Goal: Task Accomplishment & Management: Manage account settings

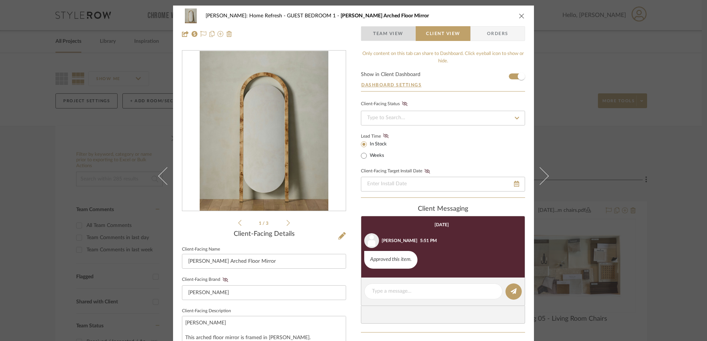
click at [381, 33] on span "Team View" at bounding box center [388, 33] width 30 height 15
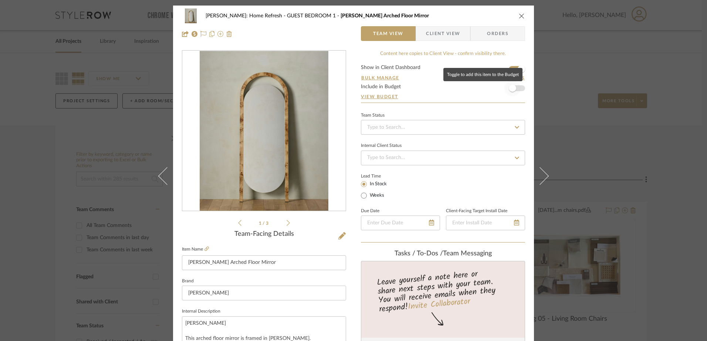
click at [514, 91] on span "button" at bounding box center [512, 88] width 16 height 16
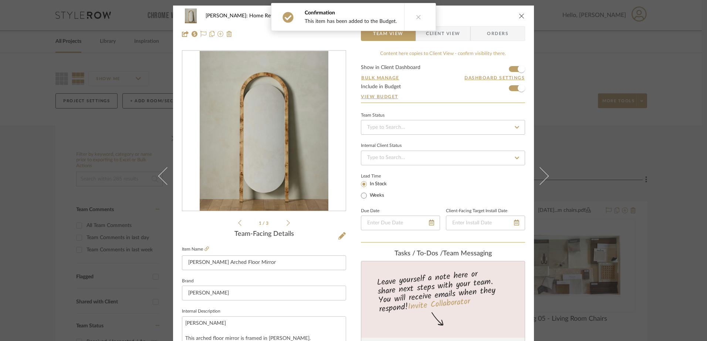
click at [418, 20] on button at bounding box center [418, 16] width 28 height 27
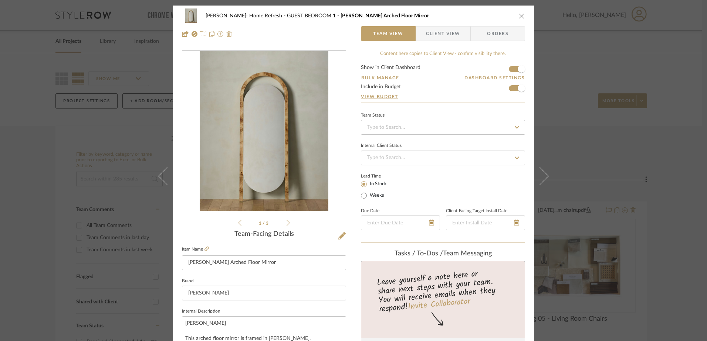
click at [518, 16] on icon "close" at bounding box center [521, 16] width 6 height 6
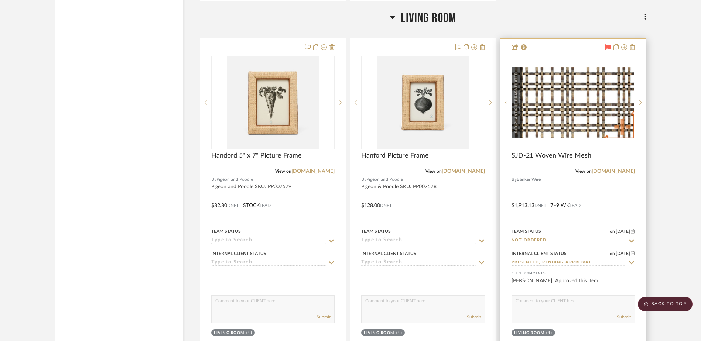
scroll to position [7846, 0]
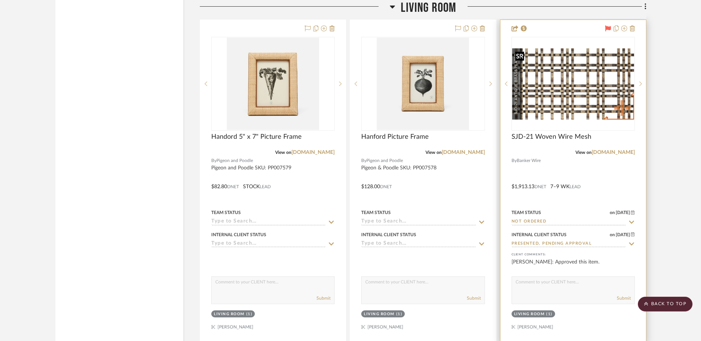
click at [0, 0] on img at bounding box center [0, 0] width 0 height 0
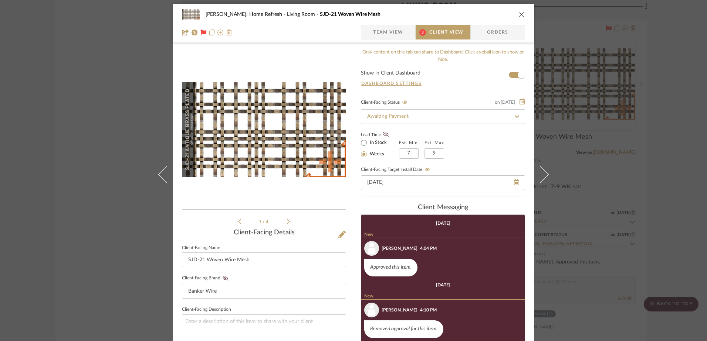
scroll to position [0, 0]
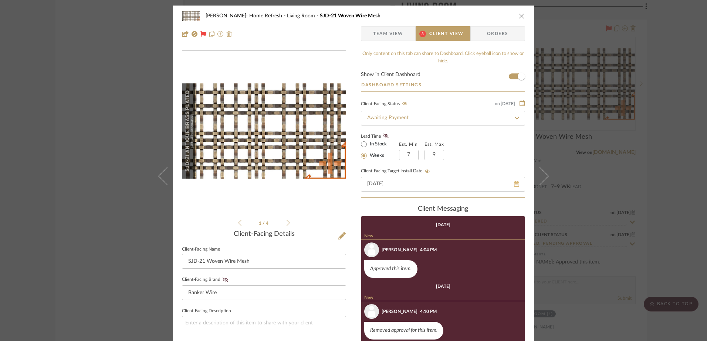
click at [514, 184] on icon at bounding box center [516, 184] width 5 height 6
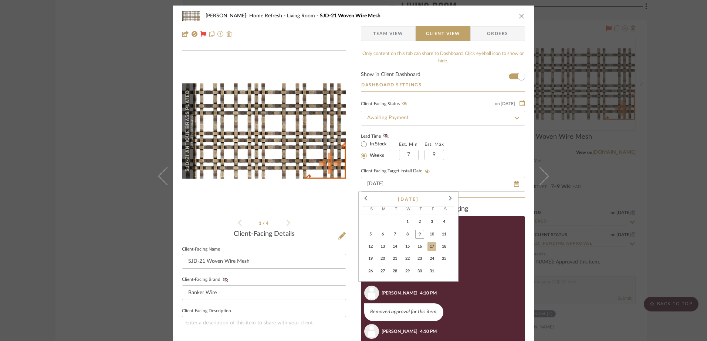
click at [432, 269] on span "31" at bounding box center [431, 271] width 9 height 9
type input "[DATE]"
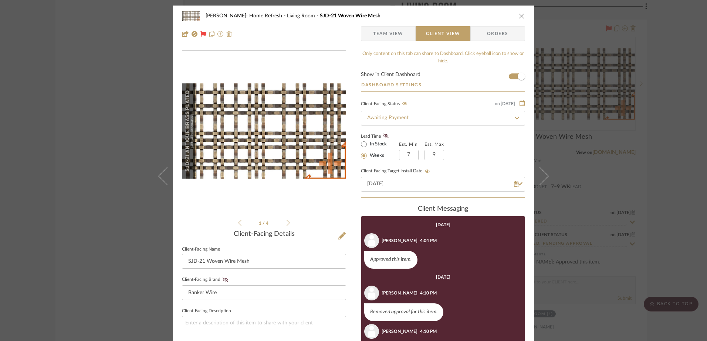
click at [465, 160] on div "Client-Facing Status on [DATE] [DATE] Awaiting Payment Lead Time In Stock Weeks…" at bounding box center [443, 148] width 164 height 99
click at [519, 14] on icon "close" at bounding box center [521, 16] width 6 height 6
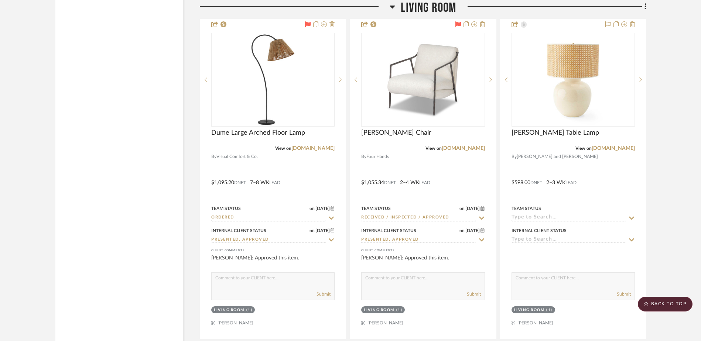
scroll to position [8179, 0]
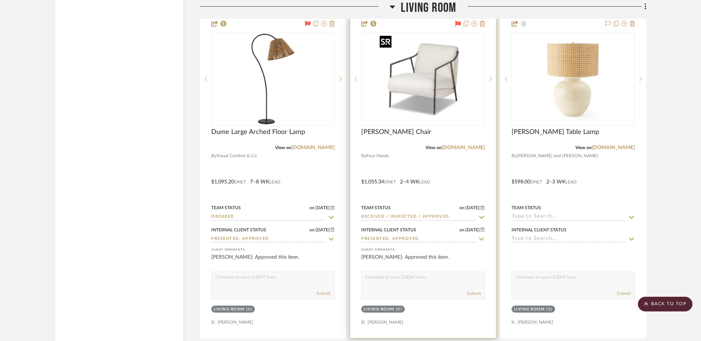
click at [426, 92] on img "0" at bounding box center [423, 79] width 92 height 92
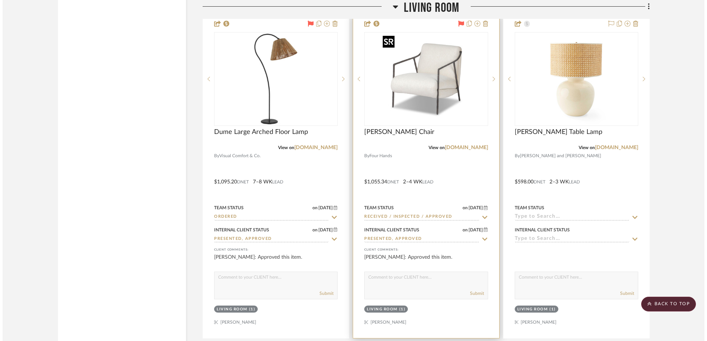
scroll to position [0, 0]
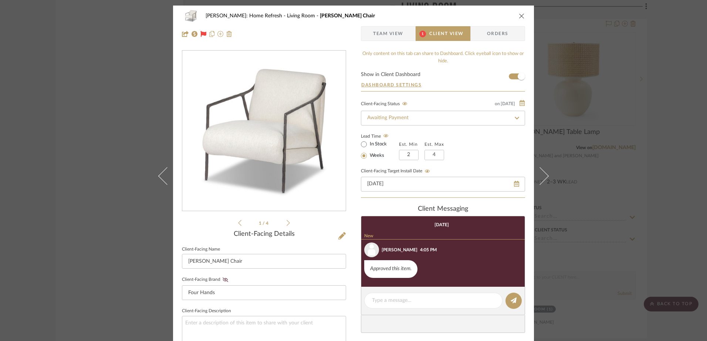
click at [520, 16] on icon "close" at bounding box center [521, 16] width 6 height 6
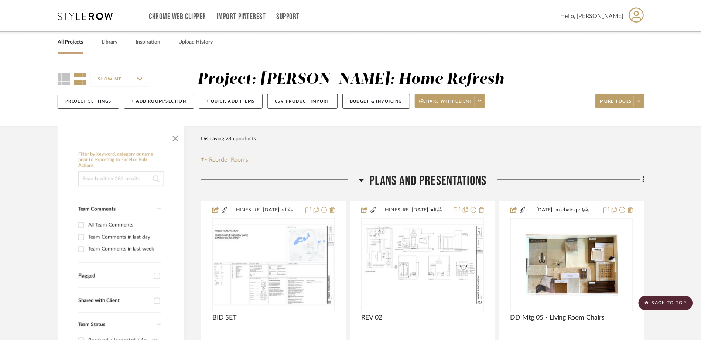
scroll to position [8179, 0]
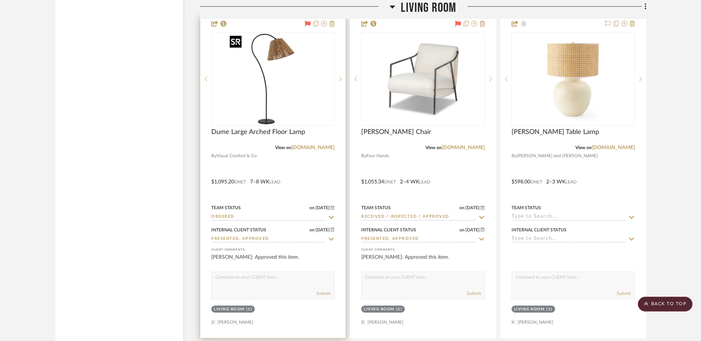
click at [270, 82] on img "0" at bounding box center [273, 79] width 92 height 92
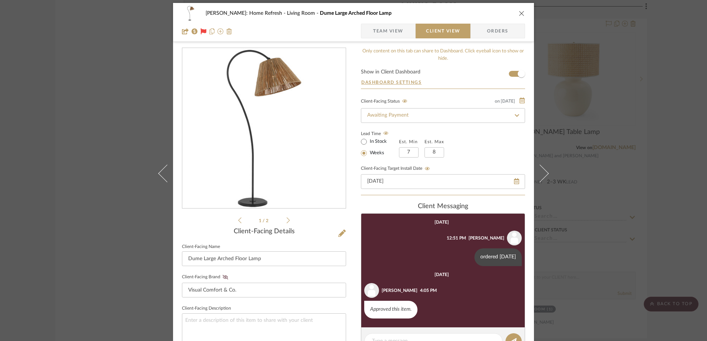
scroll to position [0, 0]
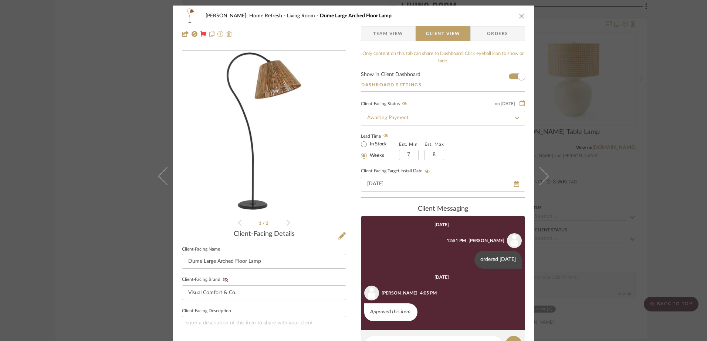
click at [518, 15] on icon "close" at bounding box center [521, 16] width 6 height 6
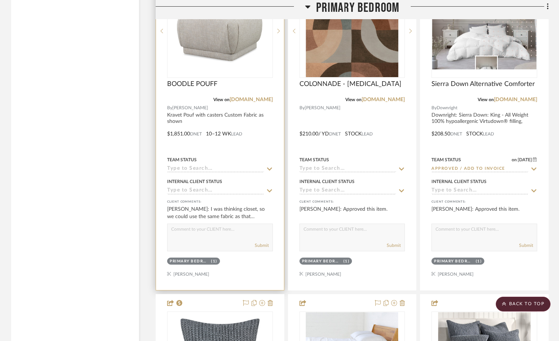
scroll to position [8992, 0]
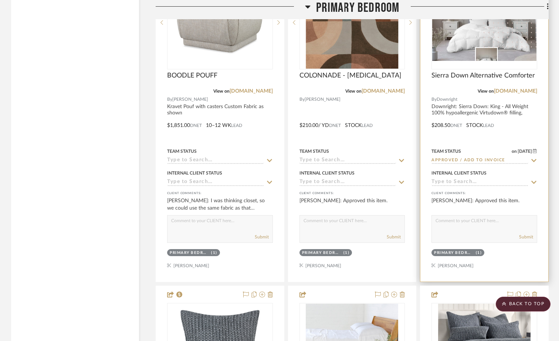
click at [461, 32] on img "0" at bounding box center [484, 22] width 104 height 77
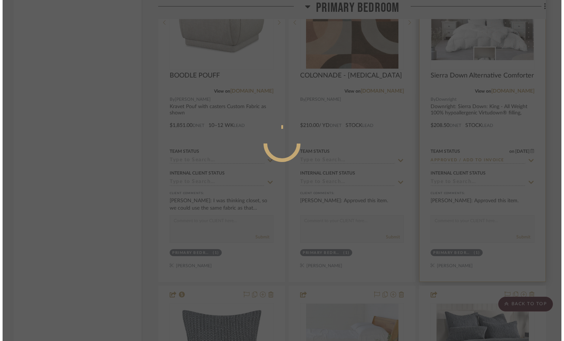
scroll to position [0, 0]
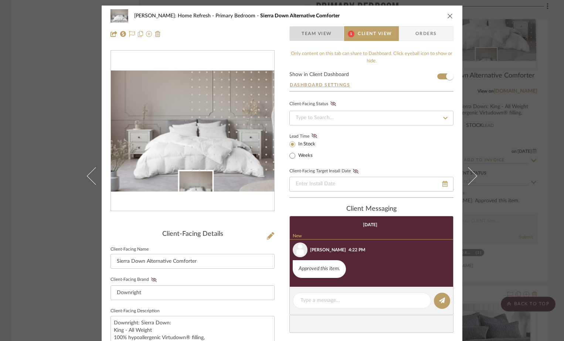
click at [309, 33] on span "Team View" at bounding box center [317, 33] width 30 height 15
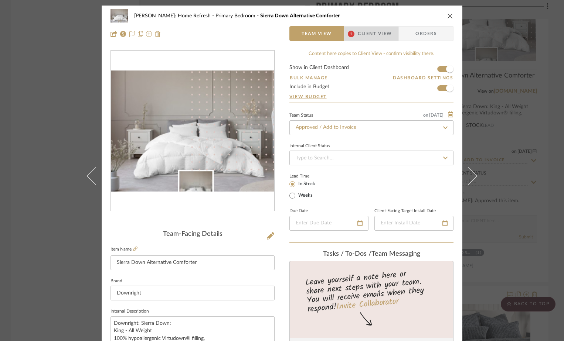
click at [360, 29] on span "Client View" at bounding box center [375, 33] width 34 height 15
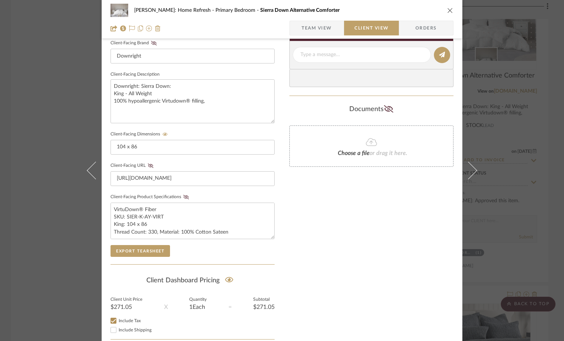
scroll to position [259, 0]
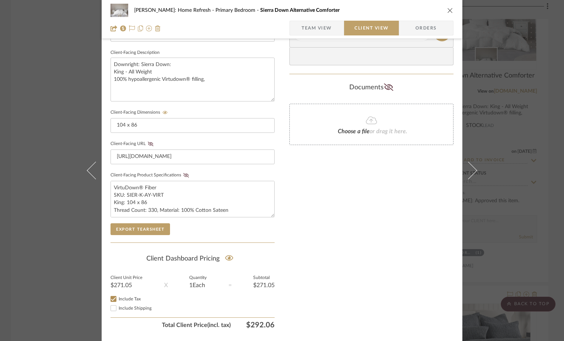
click at [295, 32] on span "button" at bounding box center [296, 28] width 12 height 15
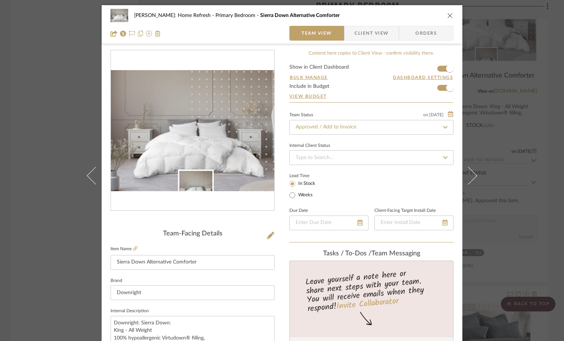
scroll to position [0, 0]
click at [450, 16] on icon "close" at bounding box center [450, 16] width 6 height 6
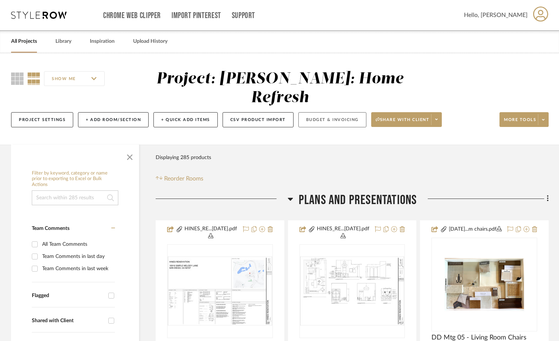
click at [316, 112] on button "Budget & Invoicing" at bounding box center [332, 119] width 68 height 15
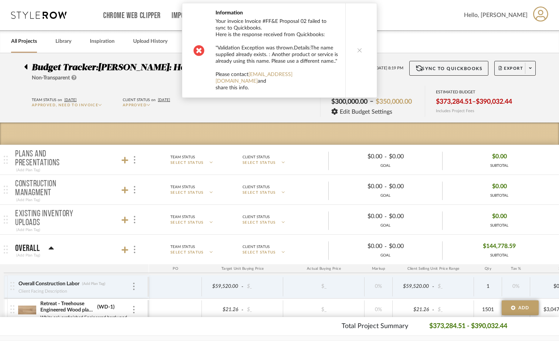
click at [357, 48] on icon at bounding box center [359, 50] width 5 height 5
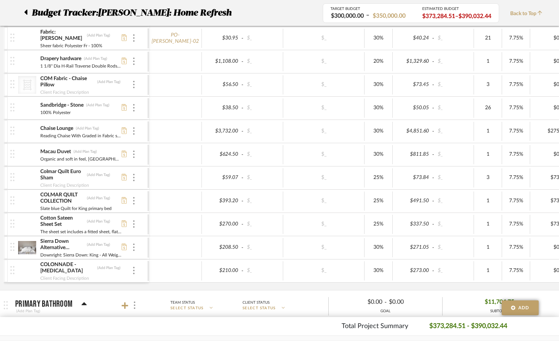
scroll to position [2180, 0]
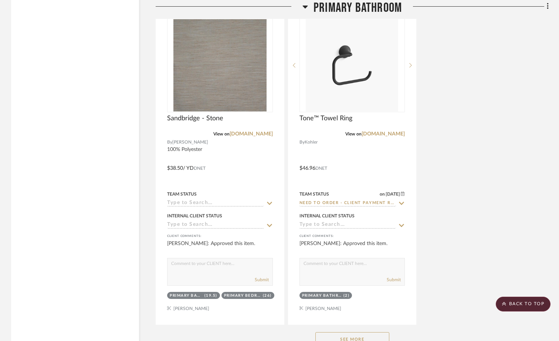
scroll to position [10762, 0]
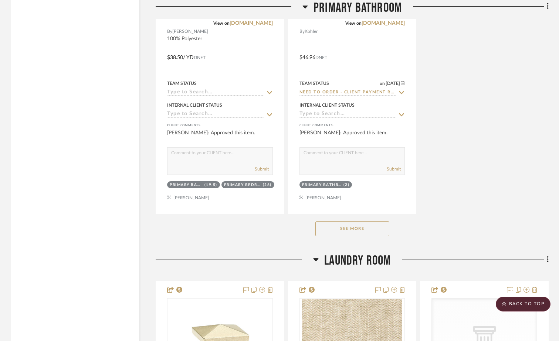
click at [373, 222] on button "See More" at bounding box center [352, 229] width 74 height 15
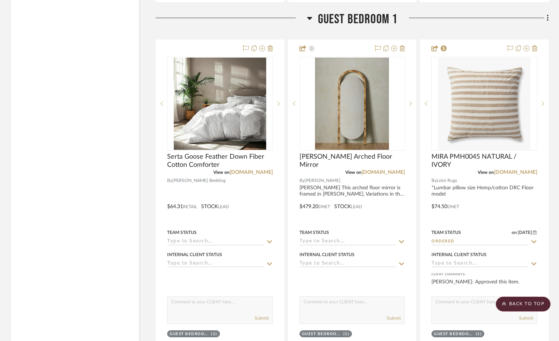
scroll to position [12351, 0]
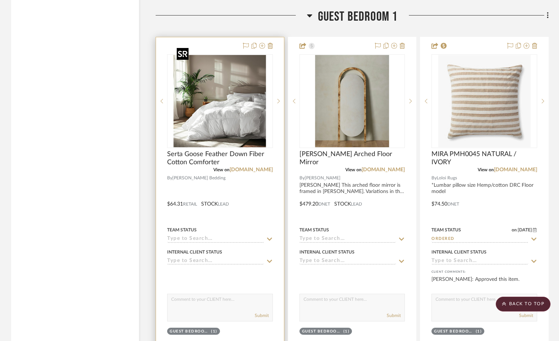
click at [222, 96] on img "0" at bounding box center [220, 101] width 92 height 92
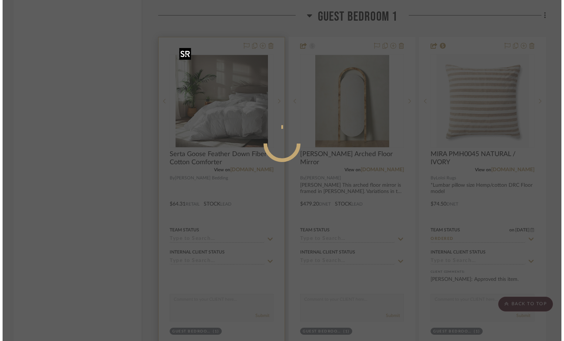
scroll to position [0, 0]
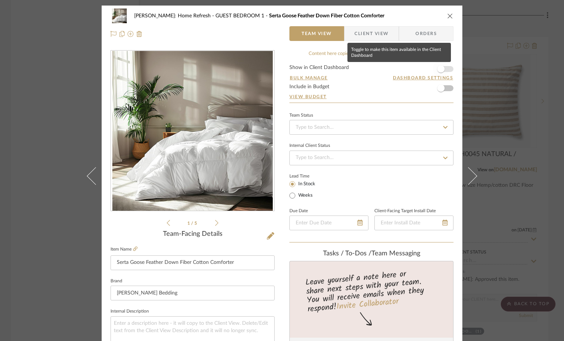
click at [438, 66] on span "button" at bounding box center [440, 68] width 7 height 7
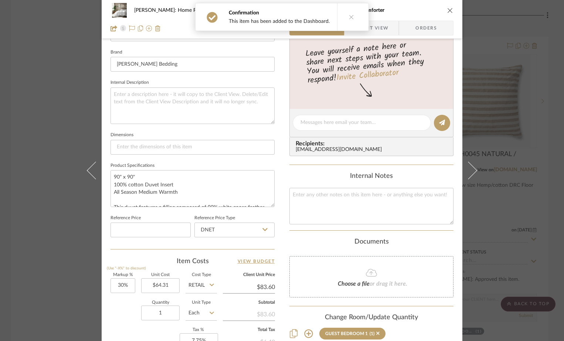
scroll to position [296, 0]
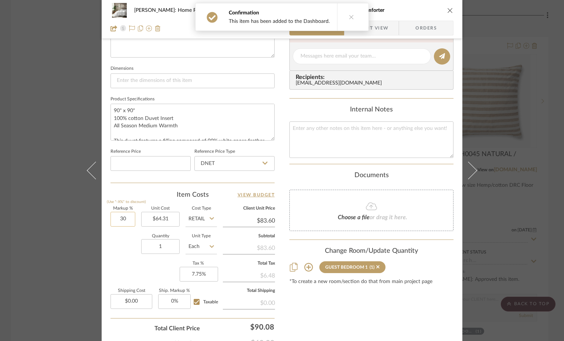
click at [126, 218] on input "30" at bounding box center [122, 219] width 25 height 15
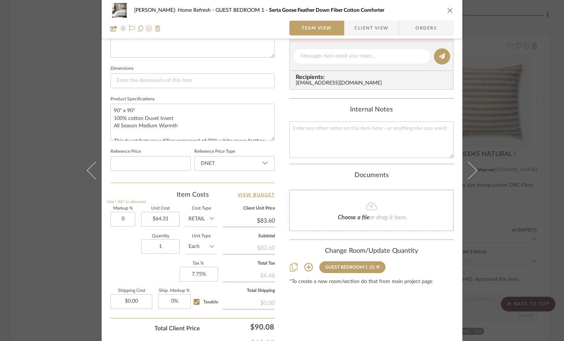
type input "0%"
click at [105, 249] on div "Hines: Home Refresh GUEST BEDROOM 1 Serta Goose Feather Down Fiber Cotton Comfo…" at bounding box center [282, 51] width 361 height 683
type input "$64.31"
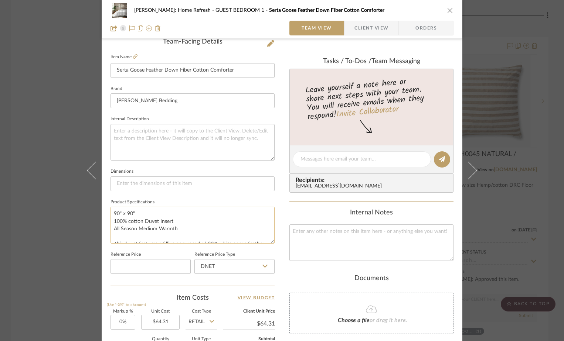
scroll to position [148, 0]
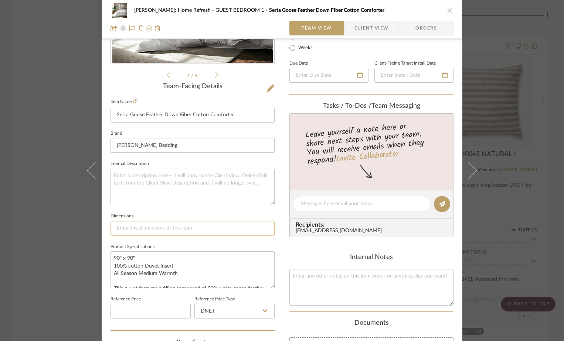
click at [217, 229] on input at bounding box center [192, 228] width 164 height 15
type input "0"
type input "90" x 90""
click at [371, 29] on span "Client View" at bounding box center [371, 28] width 34 height 15
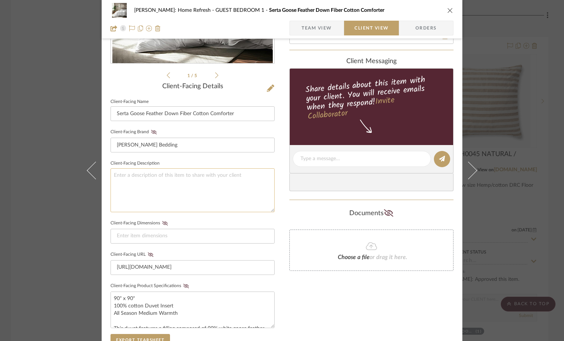
type input "90" x 90""
click at [118, 176] on textarea at bounding box center [192, 191] width 164 height 44
type textarea "Amazon - Serta simmons Bedding"
click at [162, 223] on icon at bounding box center [165, 223] width 6 height 4
click at [148, 256] on icon at bounding box center [151, 255] width 6 height 4
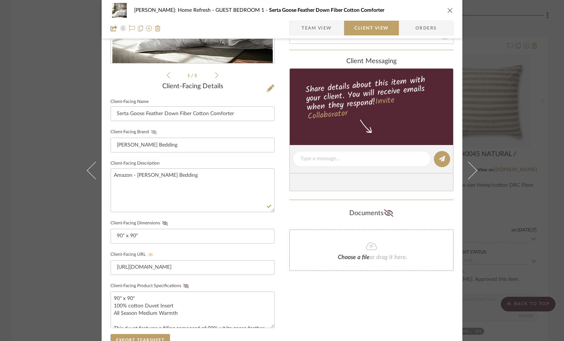
click at [154, 132] on icon at bounding box center [154, 132] width 6 height 4
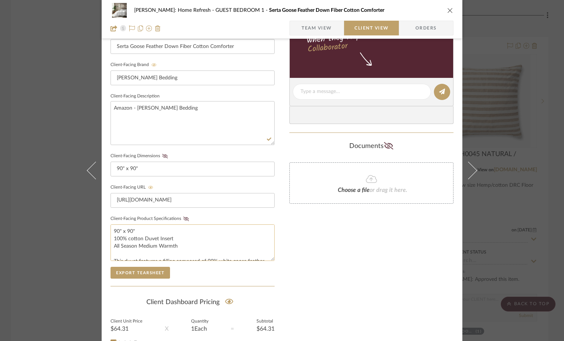
scroll to position [222, 0]
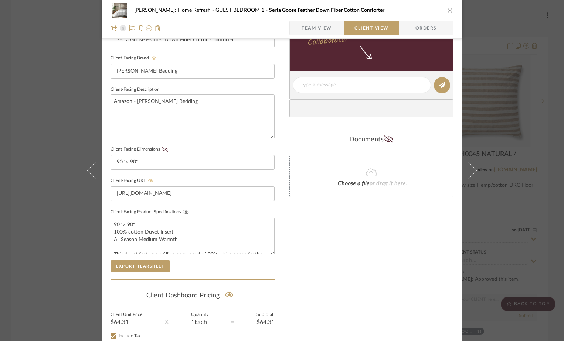
click at [183, 211] on icon at bounding box center [186, 212] width 6 height 4
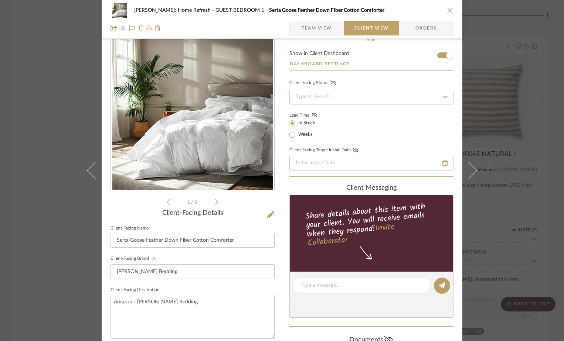
scroll to position [0, 0]
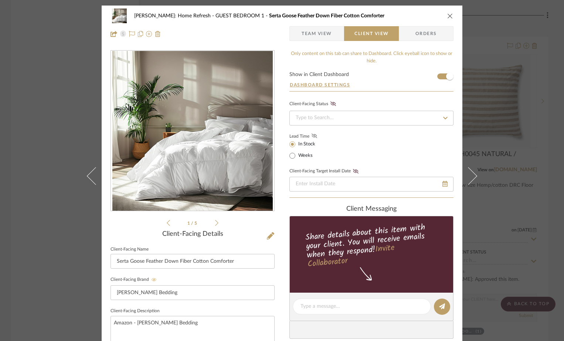
click at [312, 136] on icon at bounding box center [315, 136] width 6 height 4
click at [330, 103] on icon at bounding box center [333, 104] width 6 height 4
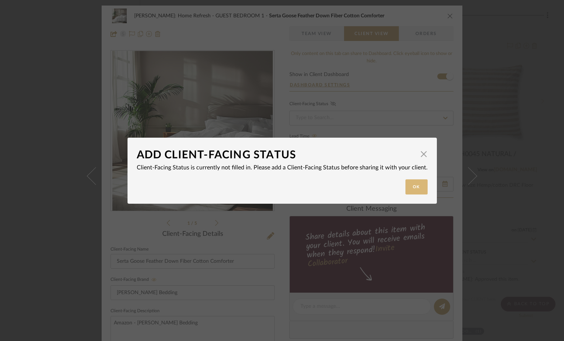
click at [413, 190] on button "Ok" at bounding box center [416, 187] width 22 height 15
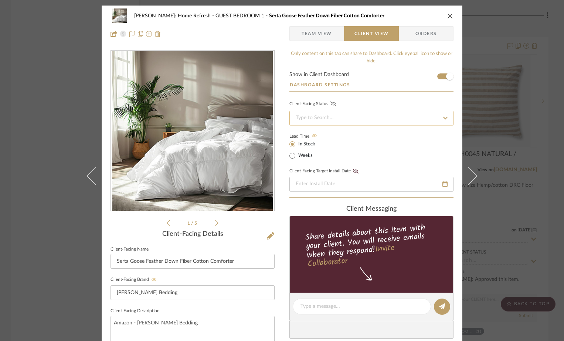
click at [369, 121] on input at bounding box center [371, 118] width 164 height 15
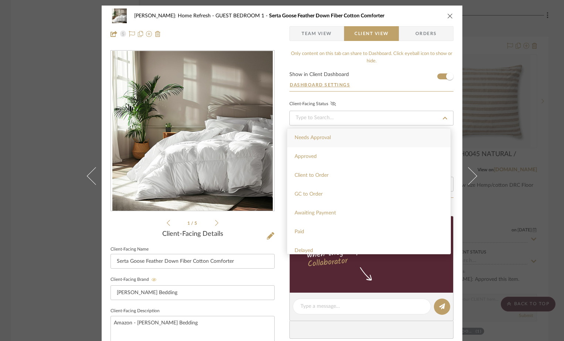
click at [348, 136] on div "Needs Approval" at bounding box center [368, 138] width 163 height 19
type input "10/9/2025"
type input "Needs Approval"
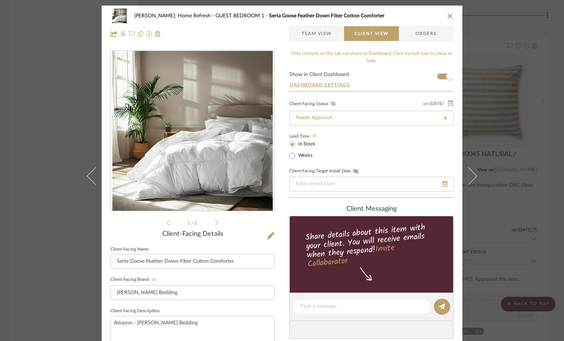
click at [450, 18] on icon "close" at bounding box center [450, 16] width 6 height 6
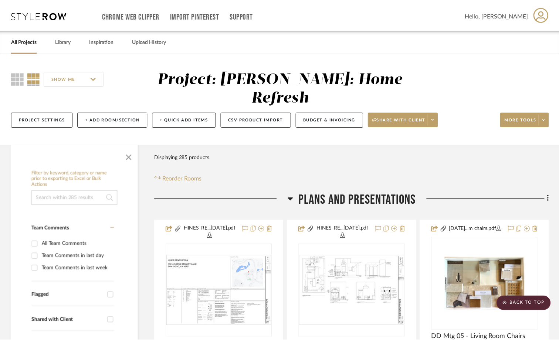
scroll to position [12351, 0]
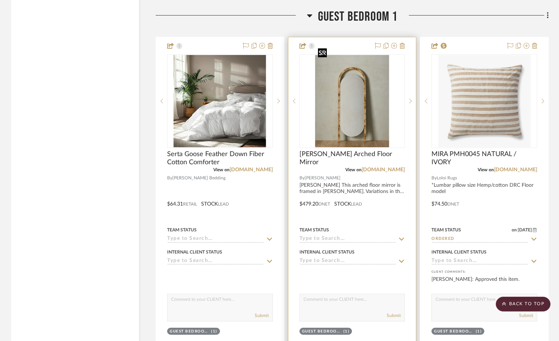
click at [334, 117] on img "0" at bounding box center [352, 101] width 74 height 92
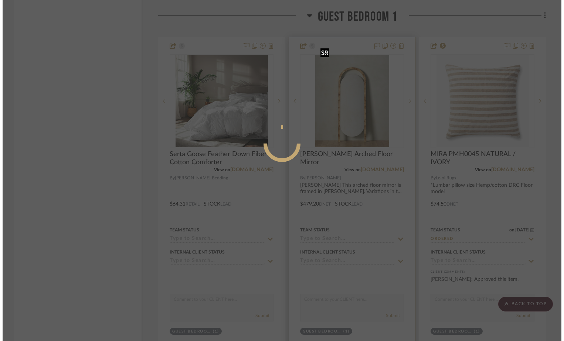
scroll to position [0, 0]
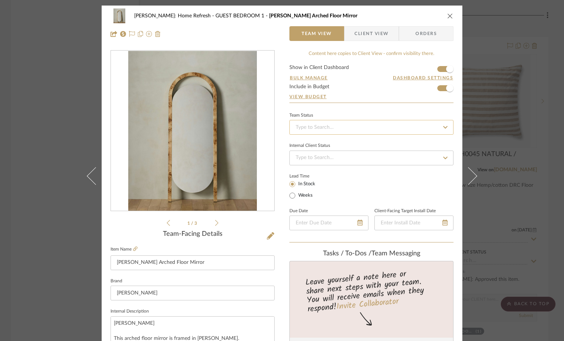
click at [334, 124] on input at bounding box center [371, 127] width 164 height 15
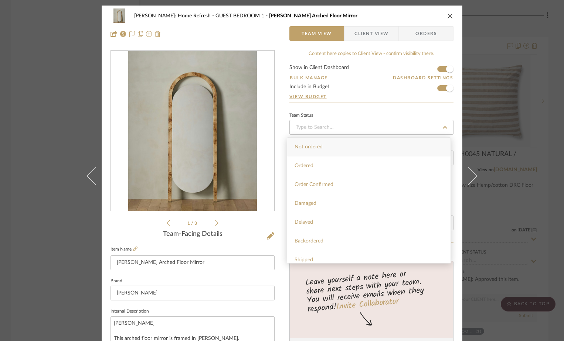
click at [331, 144] on div "Not ordered" at bounding box center [368, 147] width 163 height 19
type input "10/9/2025"
type input "Not ordered"
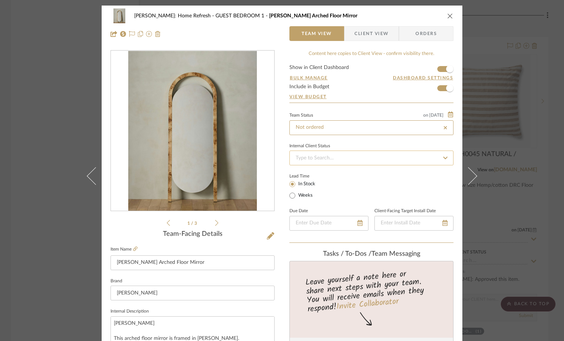
type input "10/9/2025"
type input "Not ordered"
click at [327, 157] on input at bounding box center [371, 158] width 164 height 15
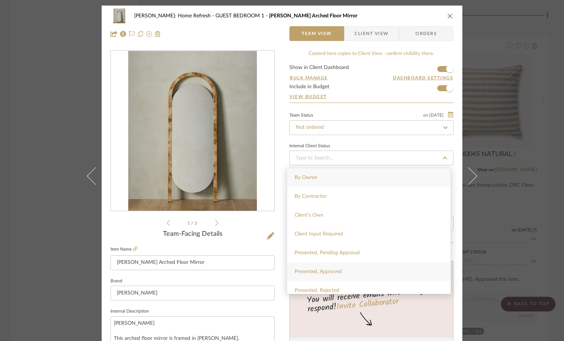
click at [336, 271] on span "Presented, Approved" at bounding box center [318, 271] width 47 height 5
type input "10/9/2025"
type input "Presented, Approved"
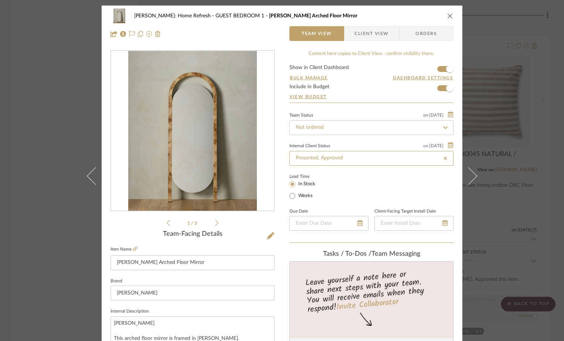
type input "10/9/2025"
type input "Presented, Approved"
click at [369, 38] on span "Client View" at bounding box center [371, 33] width 34 height 15
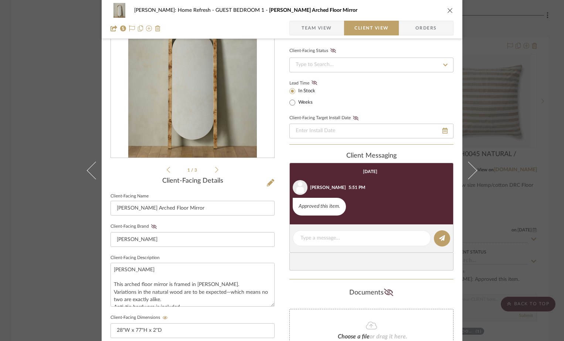
scroll to position [37, 0]
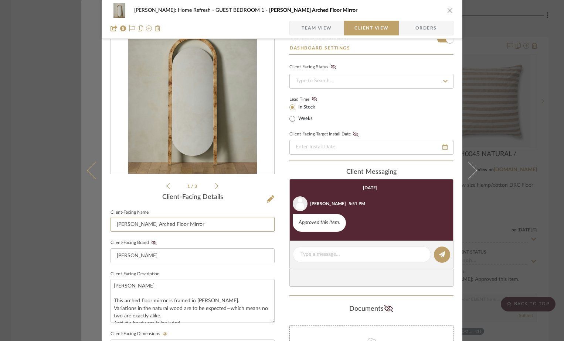
drag, startPoint x: 193, startPoint y: 224, endPoint x: 96, endPoint y: 224, distance: 97.2
click at [96, 224] on mat-dialog-content "Hines: Home Refresh GUEST BEDROOM 1 Ivo Arched Floor Mirror Team View Client Vi…" at bounding box center [282, 276] width 402 height 615
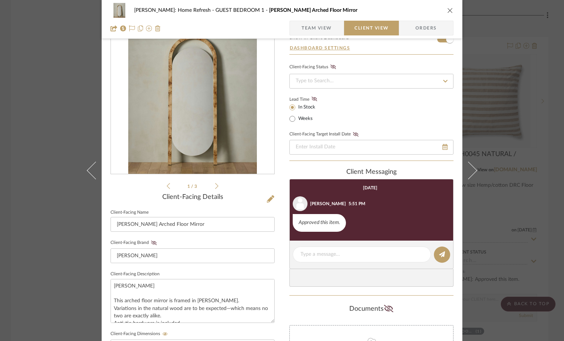
click at [450, 11] on icon "close" at bounding box center [450, 10] width 6 height 6
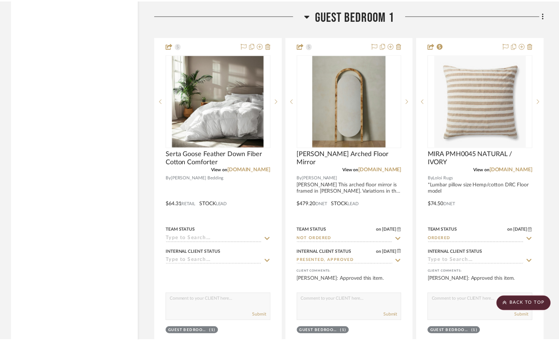
scroll to position [12351, 0]
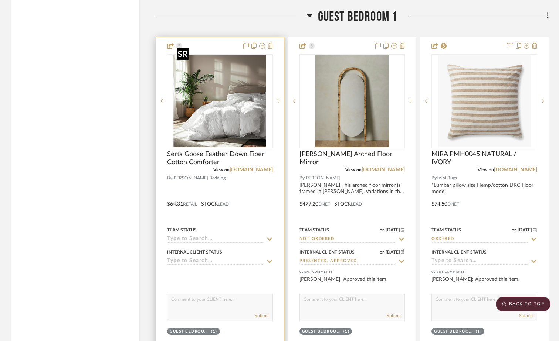
click at [228, 86] on img "0" at bounding box center [220, 101] width 92 height 92
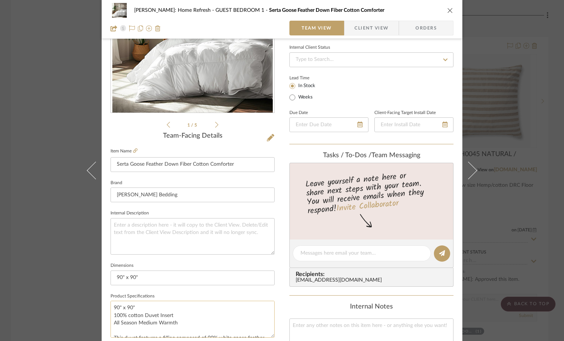
scroll to position [111, 0]
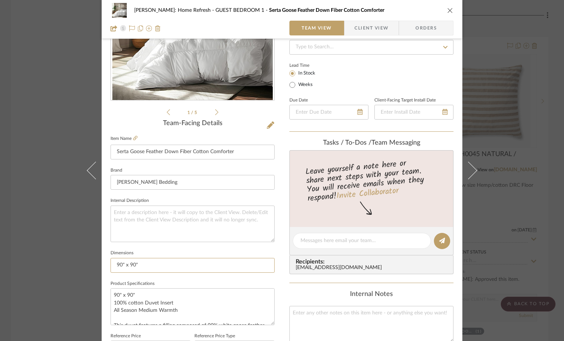
drag, startPoint x: 148, startPoint y: 269, endPoint x: 104, endPoint y: 262, distance: 44.5
click at [104, 262] on div "Hines: Home Refresh GUEST BEDROOM 1 Serta Goose Feather Down Fiber Cotton Comfo…" at bounding box center [282, 236] width 361 height 683
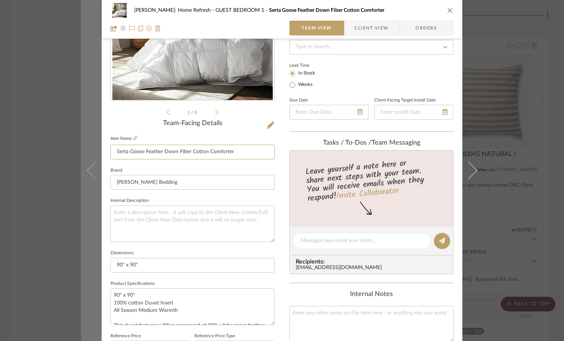
drag, startPoint x: 239, startPoint y: 152, endPoint x: 98, endPoint y: 150, distance: 140.8
click at [98, 150] on mat-dialog-content "Hines: Home Refresh GUEST BEDROOM 1 Serta Goose Feather Down Fiber Cotton Comfo…" at bounding box center [282, 236] width 402 height 683
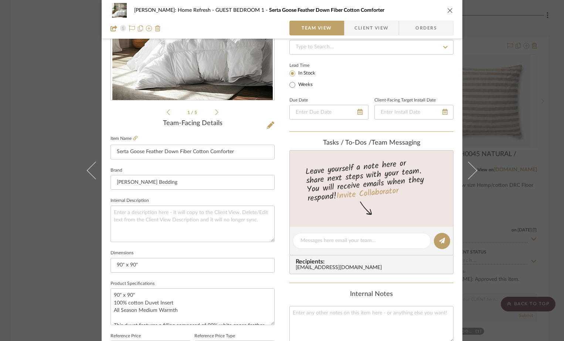
click at [450, 12] on icon "close" at bounding box center [450, 10] width 6 height 6
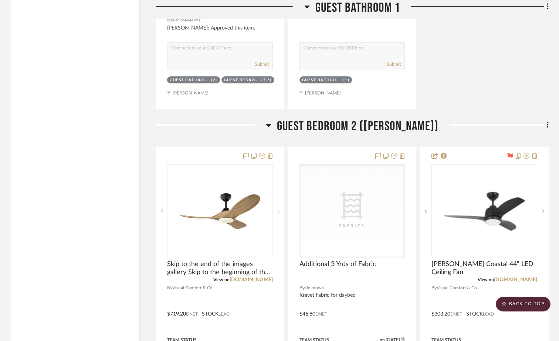
scroll to position [14088, 0]
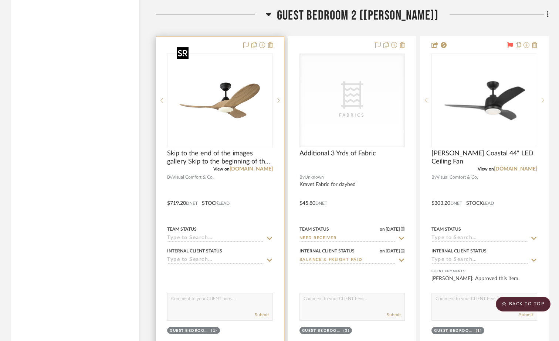
click at [0, 0] on img at bounding box center [0, 0] width 0 height 0
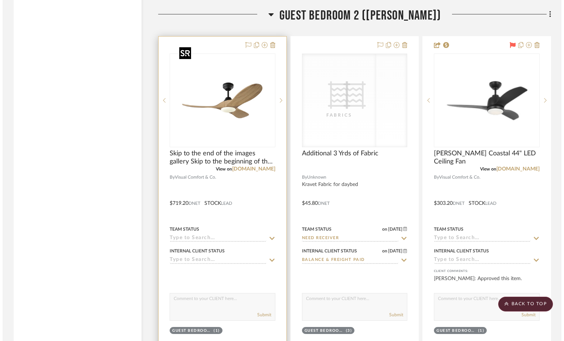
scroll to position [0, 0]
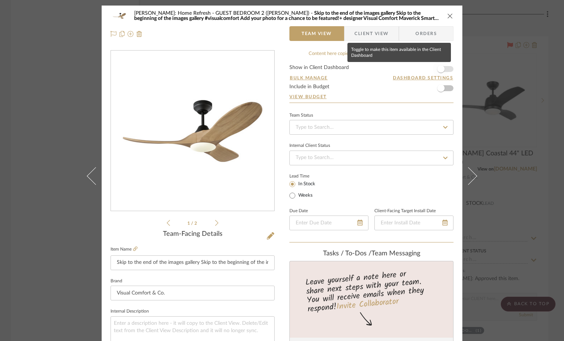
click at [438, 69] on span "button" at bounding box center [440, 68] width 7 height 7
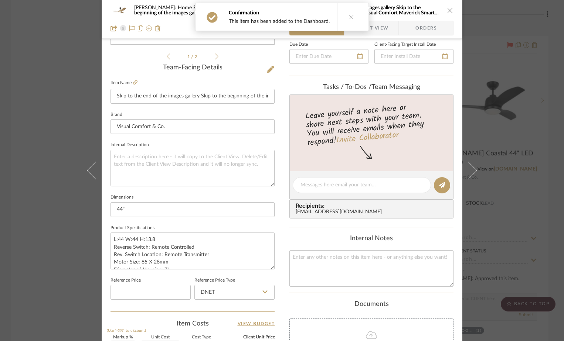
scroll to position [259, 0]
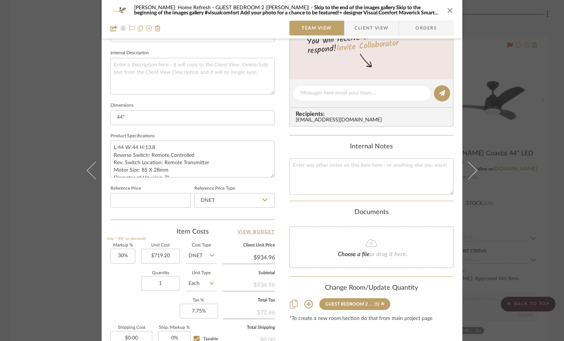
click at [497, 100] on div "Hines: Home Refresh GUEST BEDROOM 2 (Tommy Bahama) Skip to the end of the image…" at bounding box center [282, 170] width 564 height 341
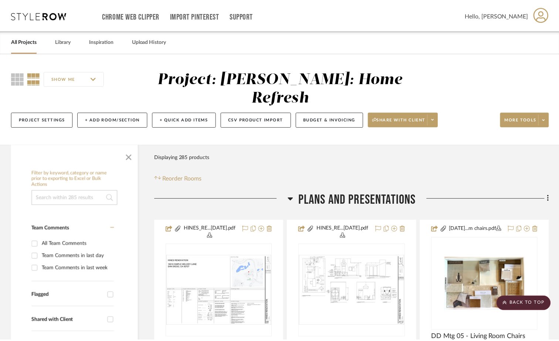
scroll to position [14088, 0]
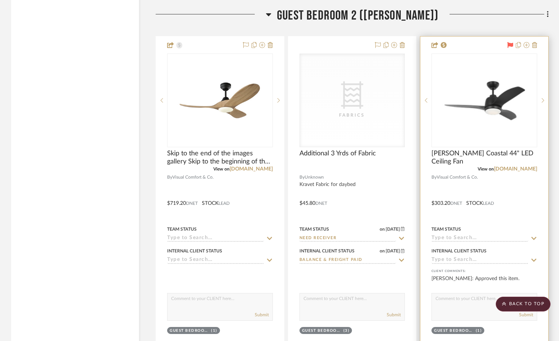
click at [455, 257] on input at bounding box center [479, 260] width 97 height 7
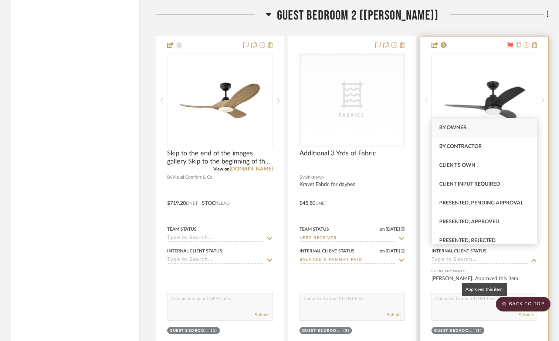
click at [524, 275] on div "[PERSON_NAME]: Approved this item." at bounding box center [484, 282] width 106 height 15
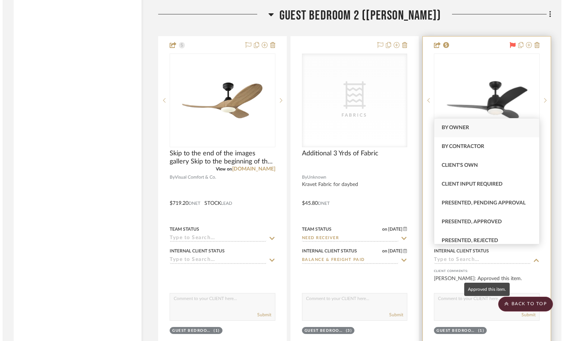
scroll to position [0, 0]
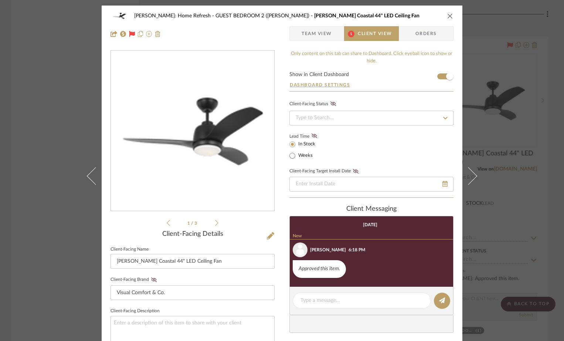
click at [447, 15] on button "close" at bounding box center [450, 16] width 7 height 7
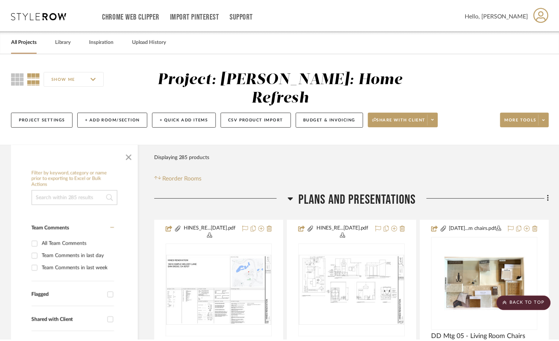
scroll to position [14088, 0]
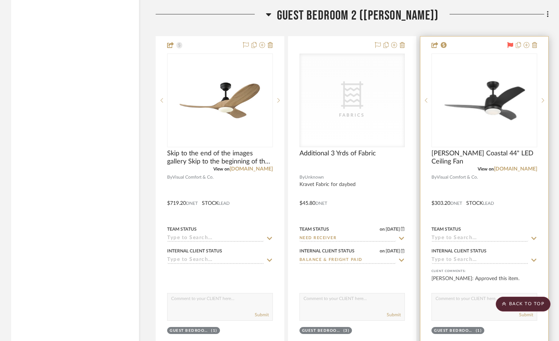
click at [473, 235] on input at bounding box center [479, 238] width 97 height 7
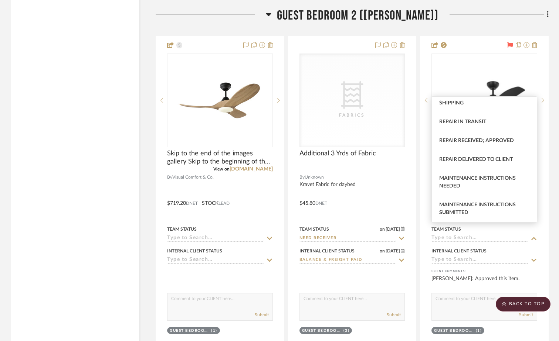
scroll to position [1497, 0]
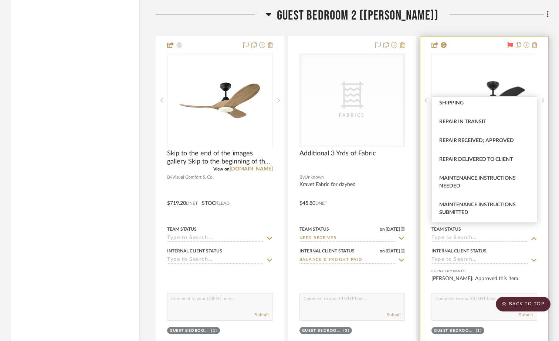
click at [488, 232] on div at bounding box center [484, 198] width 128 height 323
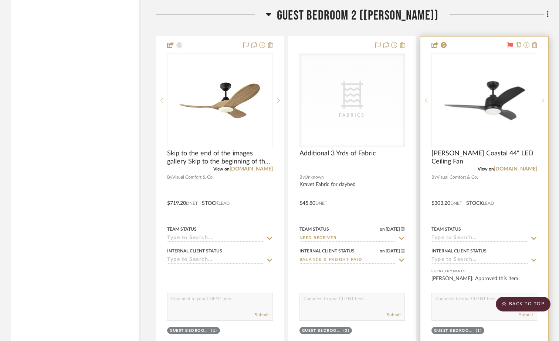
click at [487, 235] on input at bounding box center [479, 238] width 97 height 7
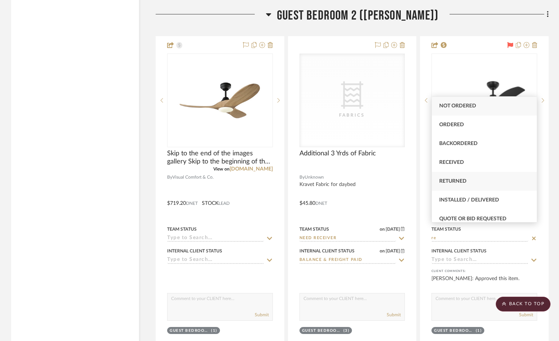
type input "re"
click at [465, 180] on span "Returned" at bounding box center [452, 181] width 27 height 5
type input "10/9/2025"
type input "Returned"
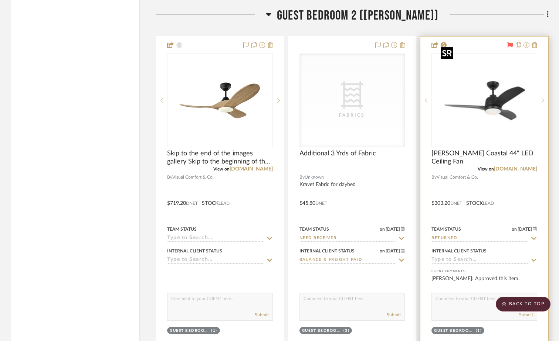
click at [456, 106] on img "0" at bounding box center [484, 100] width 92 height 92
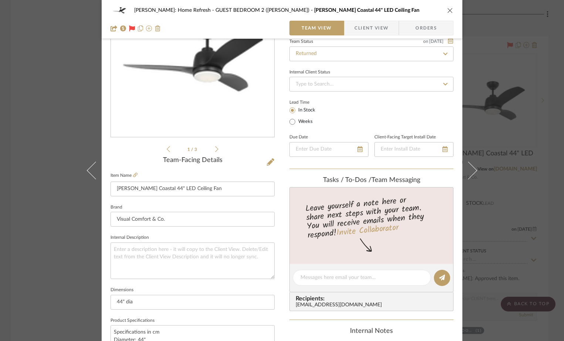
scroll to position [111, 0]
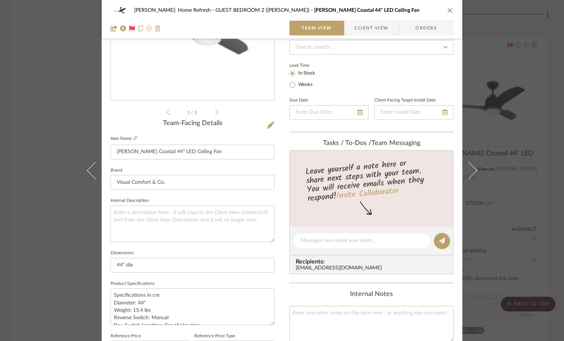
click at [311, 323] on textarea at bounding box center [371, 324] width 164 height 37
type textarea "e"
type textarea "Need to refund"
click at [419, 27] on span "Orders" at bounding box center [426, 28] width 38 height 15
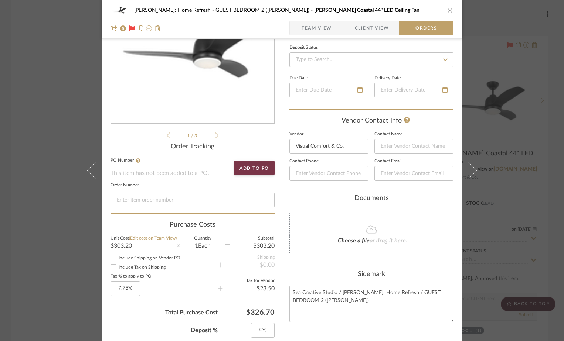
scroll to position [0, 0]
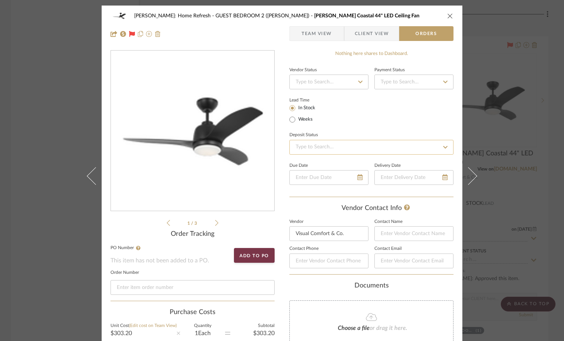
click at [332, 146] on input at bounding box center [371, 147] width 164 height 15
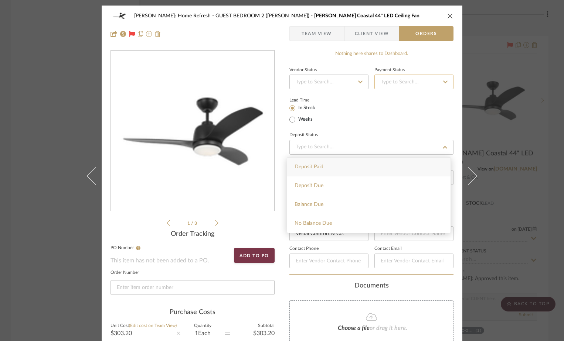
click at [404, 78] on input at bounding box center [413, 82] width 79 height 15
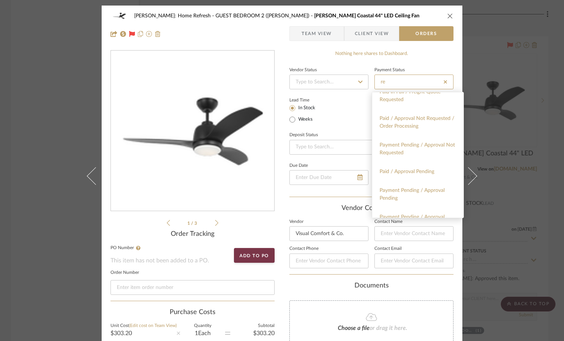
scroll to position [45, 0]
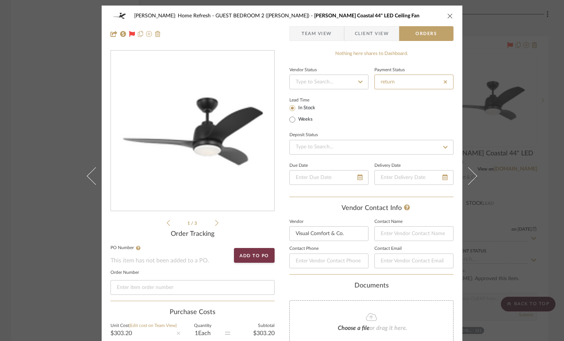
drag, startPoint x: 412, startPoint y: 82, endPoint x: 368, endPoint y: 82, distance: 44.0
click at [368, 82] on div "Vendor Status Payment Status return" at bounding box center [371, 77] width 164 height 25
type input "return"
click at [343, 81] on input at bounding box center [328, 82] width 79 height 15
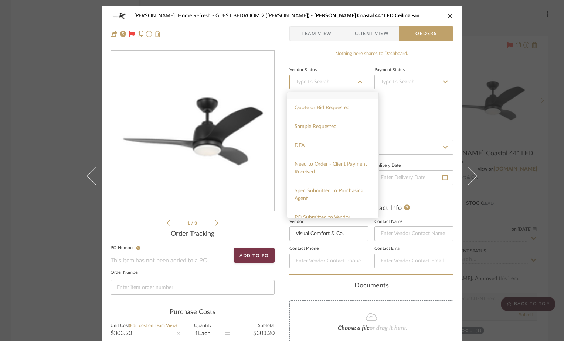
scroll to position [0, 0]
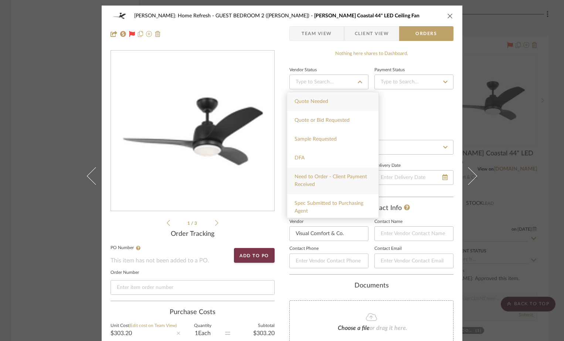
click at [331, 170] on div "Need to Order - Client Payment Received" at bounding box center [332, 181] width 91 height 27
type input "10/9/2025"
type input "Need to Order - Client Payment Received"
type input "10/9/2025"
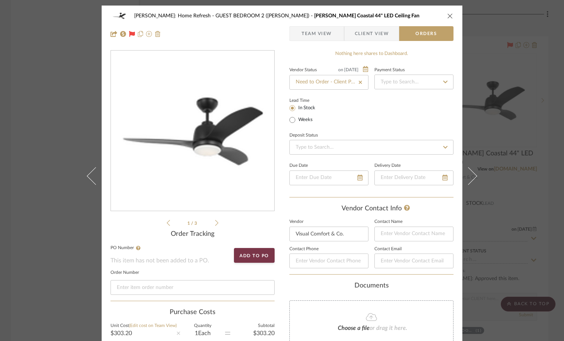
click at [392, 116] on div "Lead Time In Stock Weeks" at bounding box center [371, 110] width 164 height 29
click at [403, 81] on input at bounding box center [413, 82] width 79 height 15
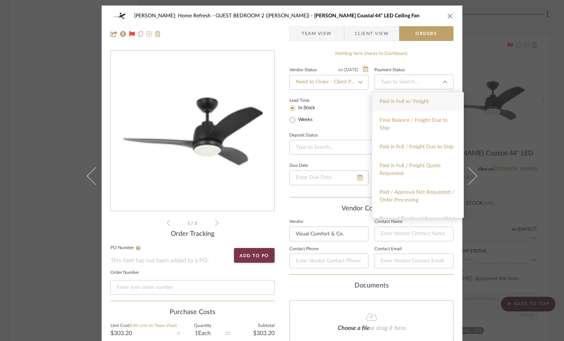
click at [400, 105] on div "Paid in Full w/ Freight" at bounding box center [417, 101] width 91 height 19
type input "10/9/2025"
type input "Paid in Full w/ Freight"
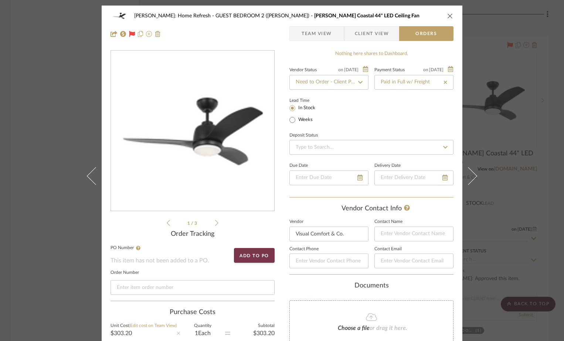
click at [400, 105] on div "Lead Time In Stock Weeks" at bounding box center [371, 110] width 164 height 29
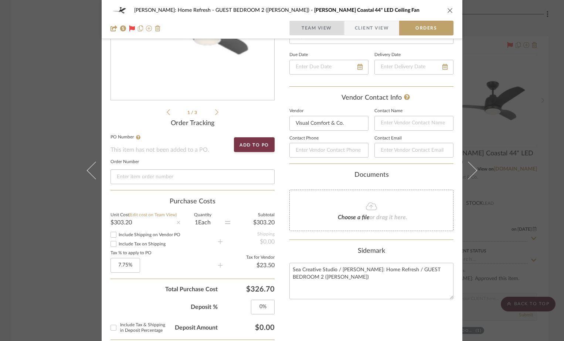
click at [312, 24] on span "Team View" at bounding box center [317, 28] width 30 height 15
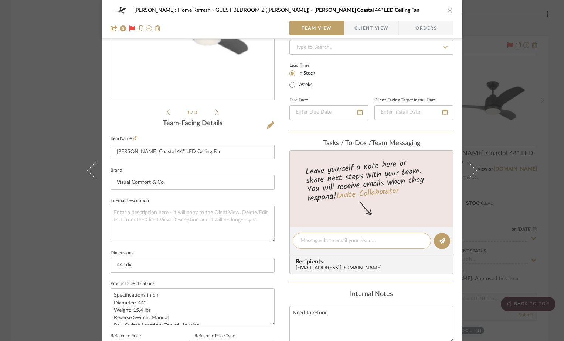
click at [346, 239] on textarea at bounding box center [361, 241] width 123 height 8
click at [450, 10] on icon "close" at bounding box center [450, 10] width 6 height 6
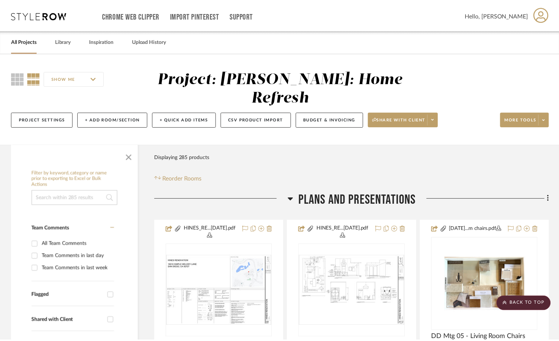
scroll to position [14088, 0]
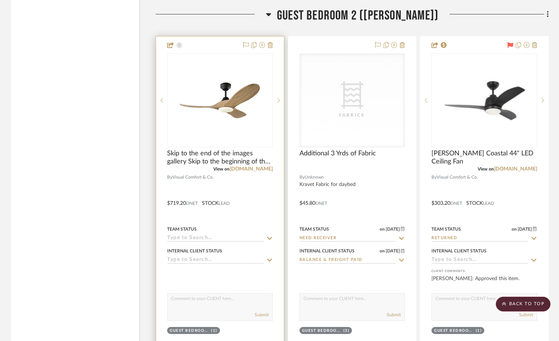
click at [198, 130] on img "0" at bounding box center [220, 100] width 92 height 92
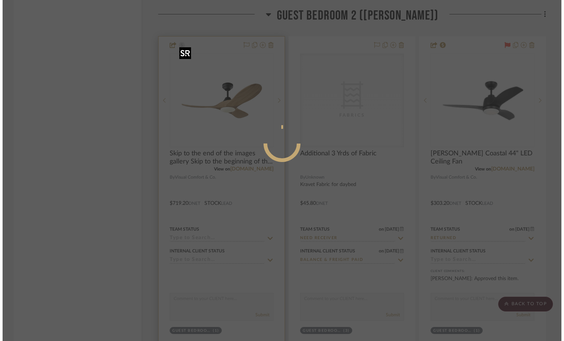
scroll to position [0, 0]
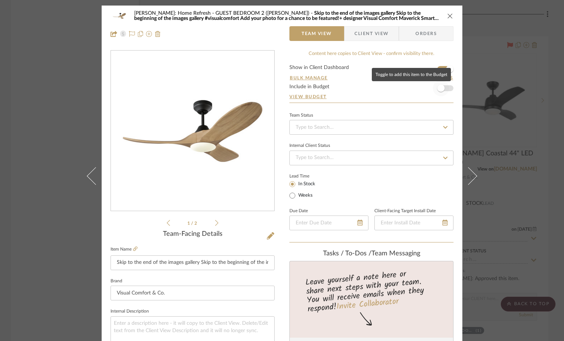
click at [442, 90] on span "button" at bounding box center [441, 88] width 16 height 16
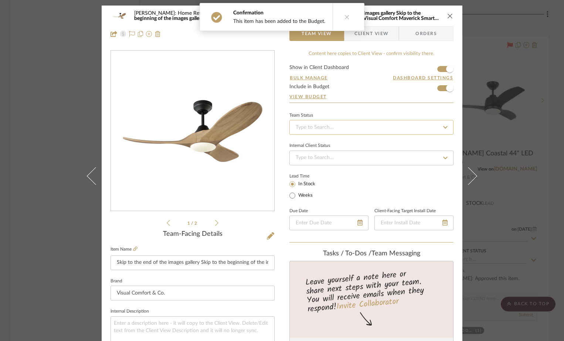
click at [439, 135] on input at bounding box center [371, 127] width 164 height 15
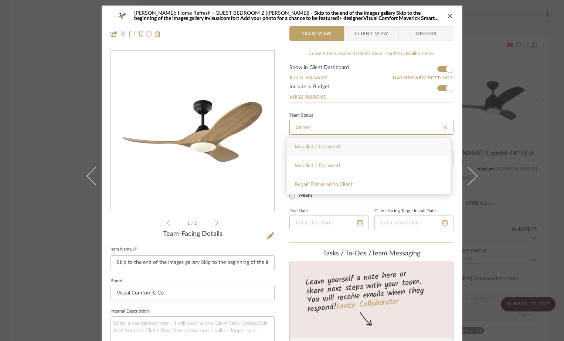
type input "deliver"
click at [339, 143] on div "Installed / Delivered" at bounding box center [368, 147] width 163 height 19
type input "10/9/2025"
type input "Installed / Delivered"
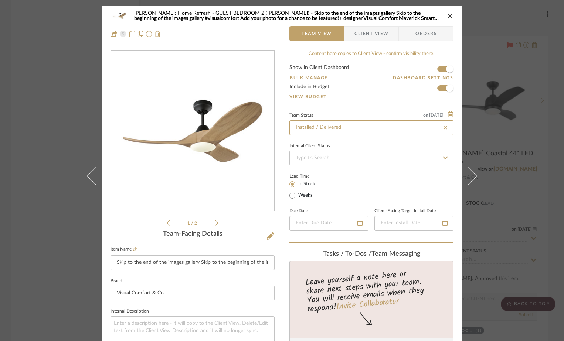
type input "10/9/2025"
type input "Installed / Delivered"
click at [331, 165] on input at bounding box center [371, 158] width 164 height 15
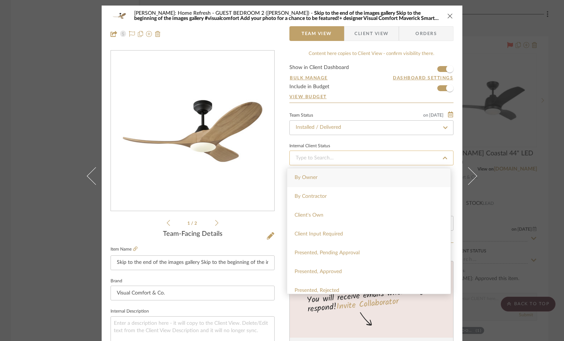
click at [330, 158] on input at bounding box center [371, 158] width 164 height 15
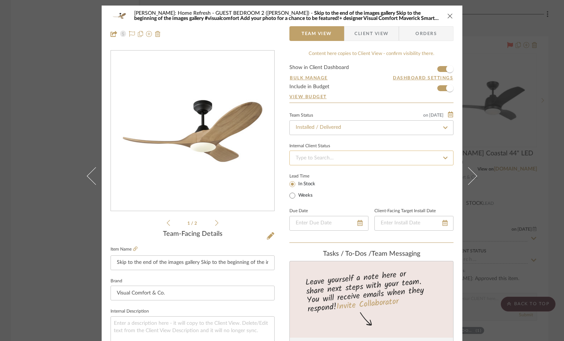
click at [330, 158] on input at bounding box center [371, 158] width 164 height 15
drag, startPoint x: 330, startPoint y: 158, endPoint x: 276, endPoint y: 153, distance: 54.2
click at [276, 153] on div "Hines: Home Refresh GUEST BEDROOM 2 (Tommy Bahama) Skip to the end of the image…" at bounding box center [282, 347] width 361 height 683
type input "need"
click at [443, 157] on icon at bounding box center [445, 158] width 7 height 5
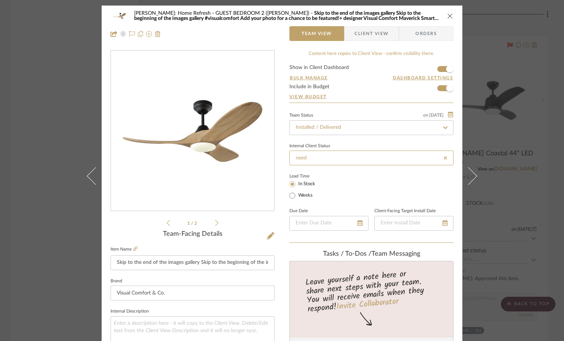
type input "10/9/2025"
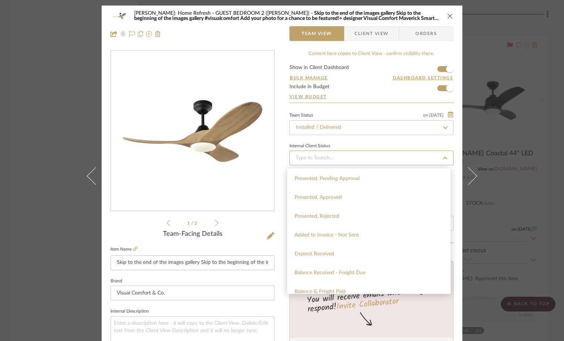
scroll to position [111, 0]
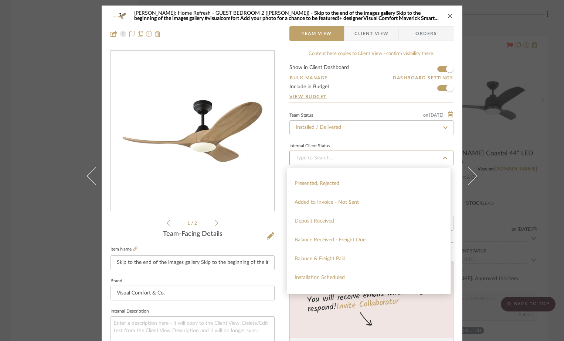
type input "10/9/2025"
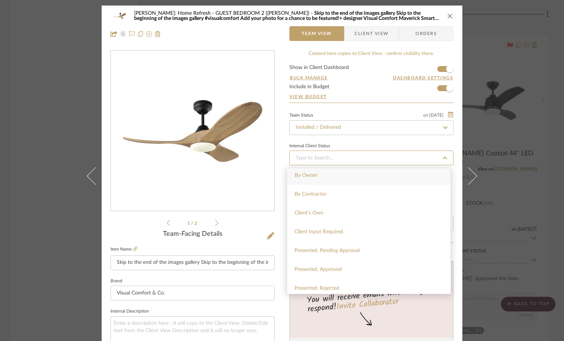
scroll to position [0, 0]
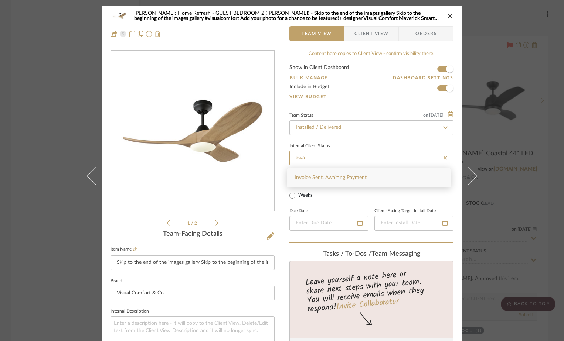
type input "awa"
click at [335, 146] on div "Internal Client Status" at bounding box center [371, 146] width 164 height 4
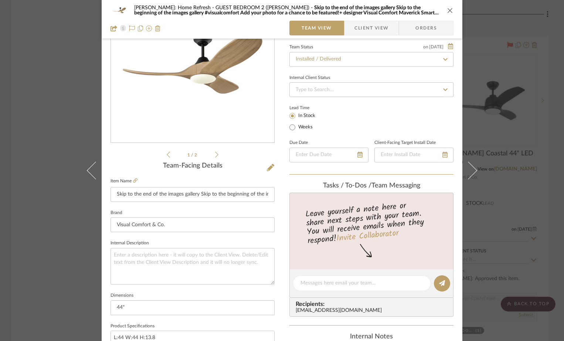
scroll to position [74, 0]
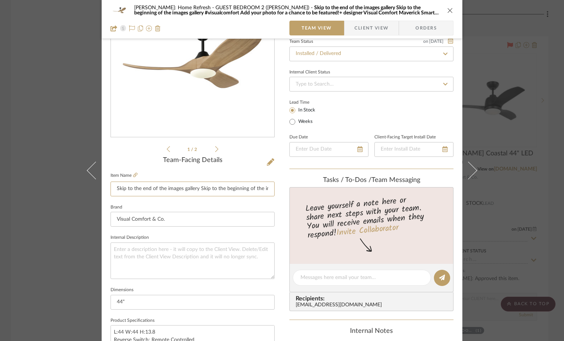
drag, startPoint x: 260, startPoint y: 188, endPoint x: 110, endPoint y: 178, distance: 150.4
click at [110, 178] on fieldset "Item Name Skip to the end of the images gallery Skip to the beginning of the im…" at bounding box center [192, 184] width 164 height 26
drag, startPoint x: 266, startPoint y: 191, endPoint x: 112, endPoint y: 189, distance: 153.7
click at [112, 189] on input "images gallery #visualcomfort Add your photo for a chance to be featured!+ desi…" at bounding box center [192, 189] width 164 height 15
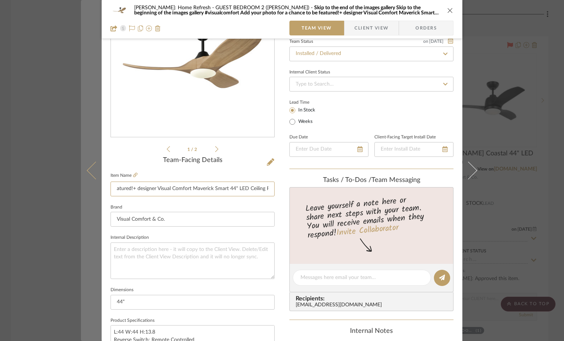
drag, startPoint x: 191, startPoint y: 188, endPoint x: 86, endPoint y: 190, distance: 105.0
click at [86, 190] on mat-dialog-content "Hines: Home Refresh GUEST BEDROOM 2 (Tommy Bahama) Skip to the end of the image…" at bounding box center [282, 273] width 402 height 683
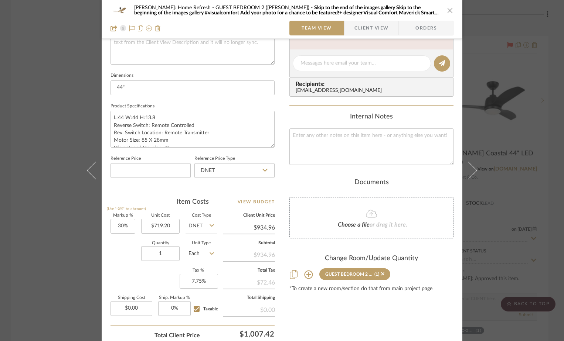
scroll to position [296, 0]
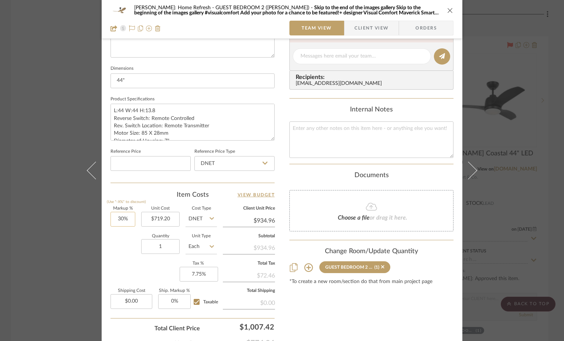
type input "Maverick Smart 44" LED Ceiling Fan"
type input "30"
click at [129, 221] on input "30" at bounding box center [122, 219] width 25 height 15
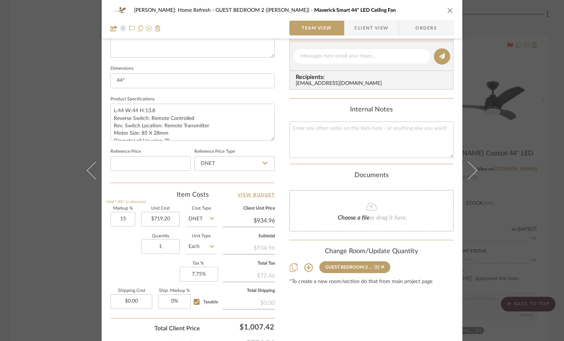
type input "15%"
click at [111, 239] on div "Quantity 1 Unit Type Each" at bounding box center [163, 248] width 106 height 26
type input "$827.08"
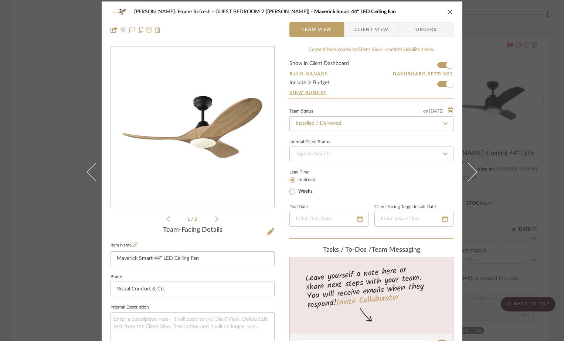
scroll to position [0, 0]
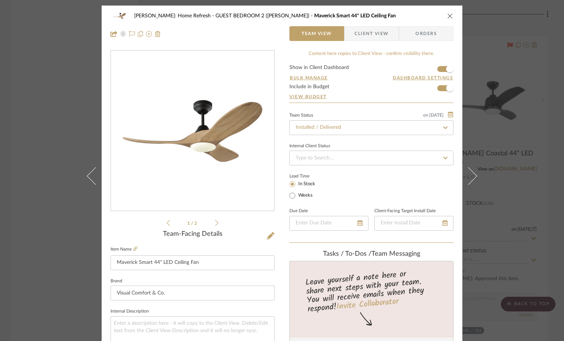
click at [447, 16] on icon "close" at bounding box center [450, 16] width 6 height 6
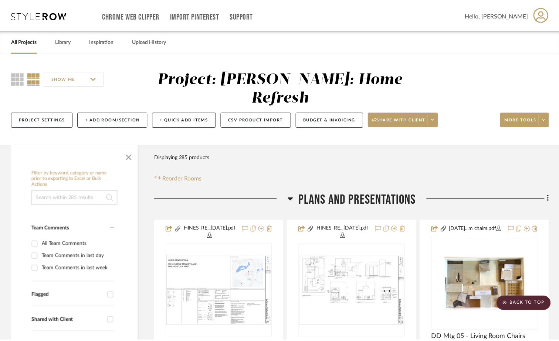
scroll to position [14088, 0]
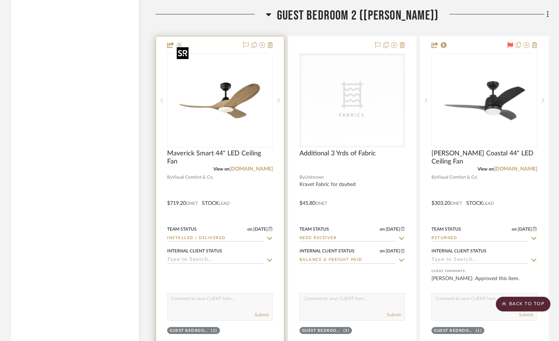
click at [245, 104] on img "0" at bounding box center [220, 100] width 92 height 92
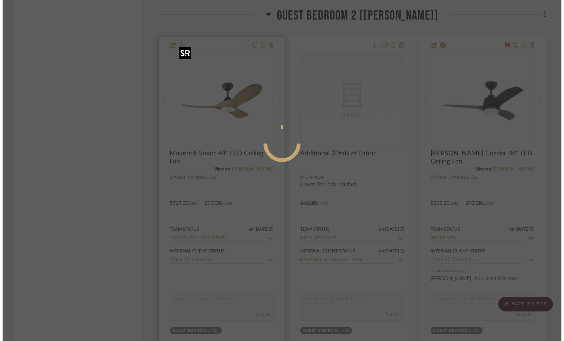
scroll to position [0, 0]
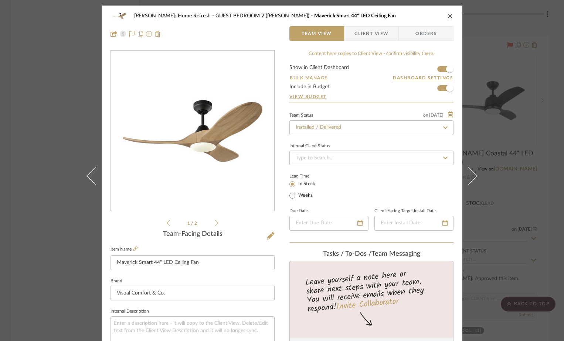
click at [447, 17] on icon "close" at bounding box center [450, 16] width 6 height 6
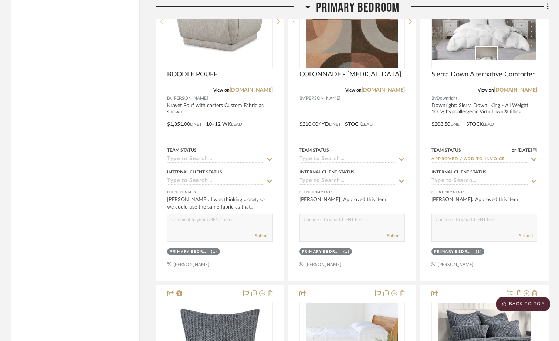
scroll to position [8914, 0]
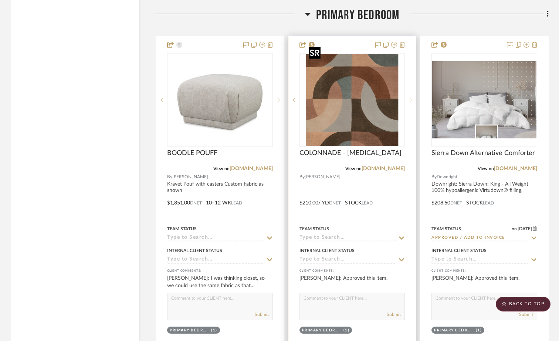
click at [0, 0] on img at bounding box center [0, 0] width 0 height 0
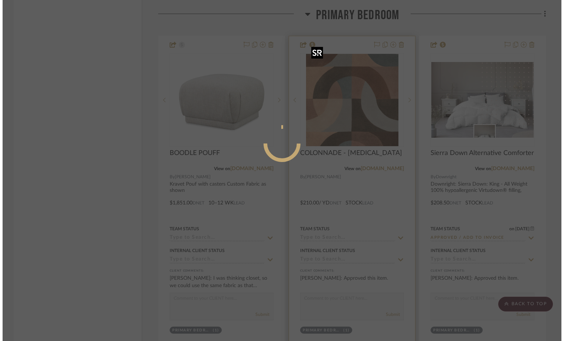
scroll to position [0, 0]
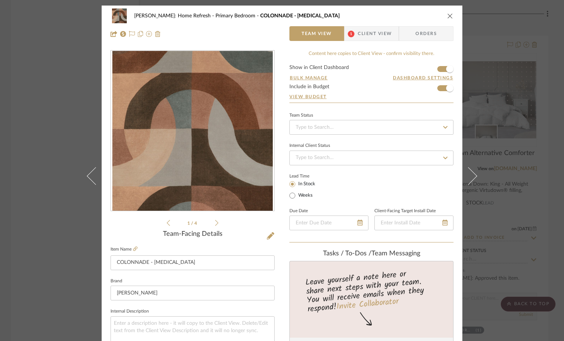
click at [375, 37] on span "Client View" at bounding box center [375, 33] width 34 height 15
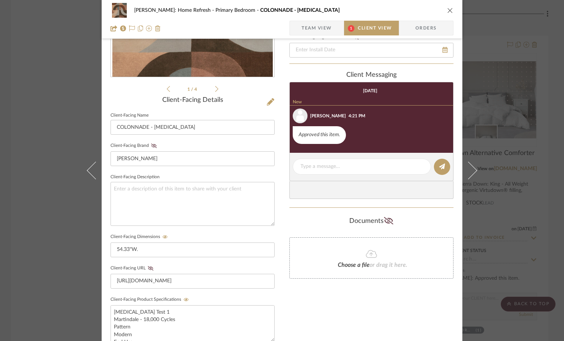
scroll to position [132, 0]
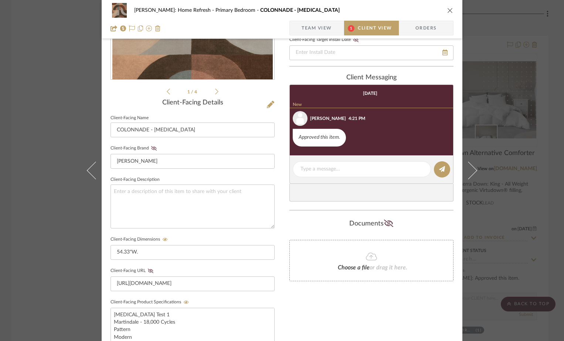
click at [449, 9] on icon "close" at bounding box center [450, 10] width 6 height 6
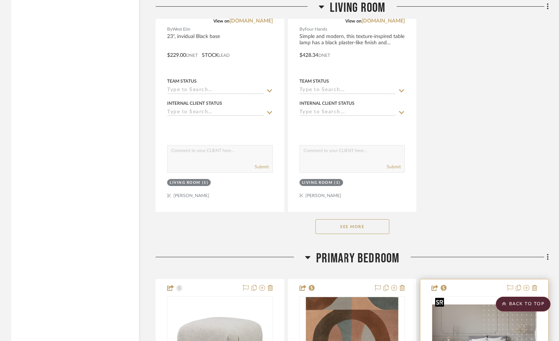
scroll to position [8655, 0]
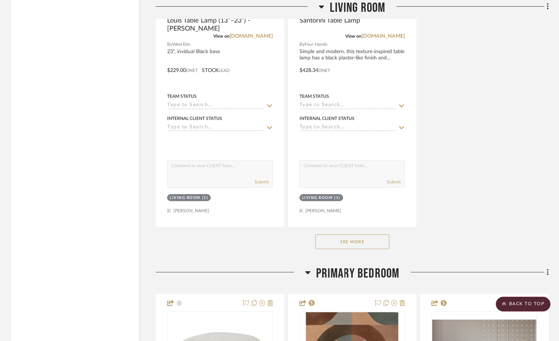
click at [378, 235] on button "See More" at bounding box center [352, 242] width 74 height 15
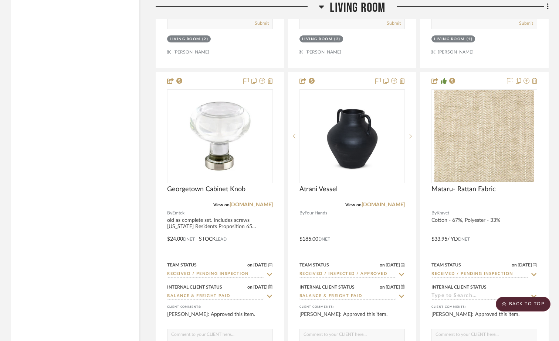
scroll to position [9801, 0]
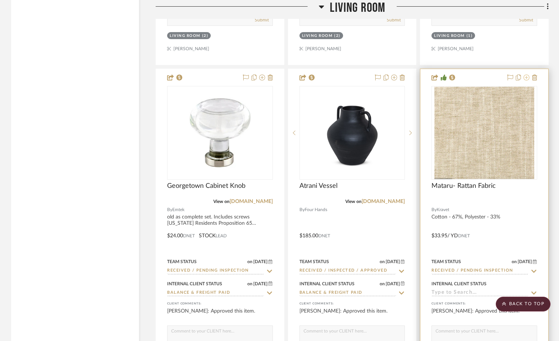
click at [525, 75] on icon at bounding box center [526, 78] width 6 height 6
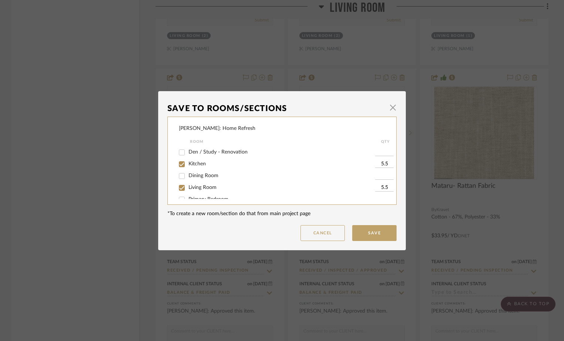
scroll to position [88, 0]
click at [180, 160] on input "Dining Room" at bounding box center [182, 159] width 12 height 12
checkbox input "true"
click at [383, 193] on input "1" at bounding box center [384, 195] width 18 height 7
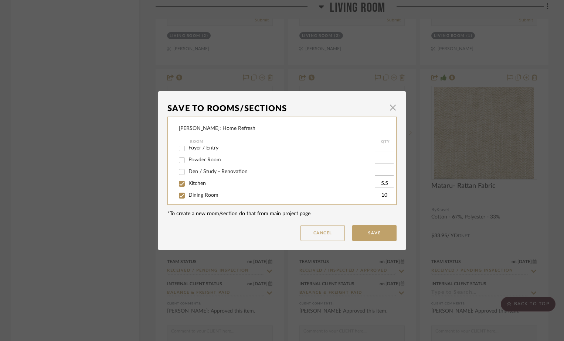
type input "10"
click at [367, 207] on div "Hines: Home Refresh Room QTY Plans and Presentations Construction Managment Exi…" at bounding box center [281, 167] width 229 height 101
click at [367, 230] on button "Save" at bounding box center [374, 233] width 44 height 16
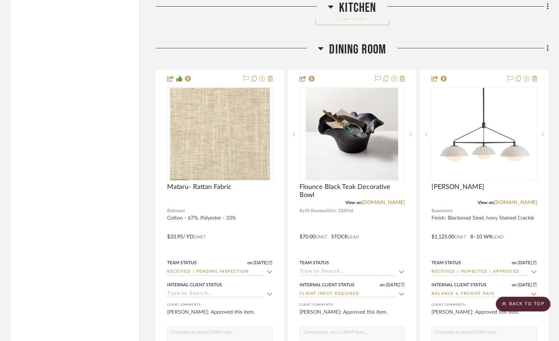
scroll to position [7140, 0]
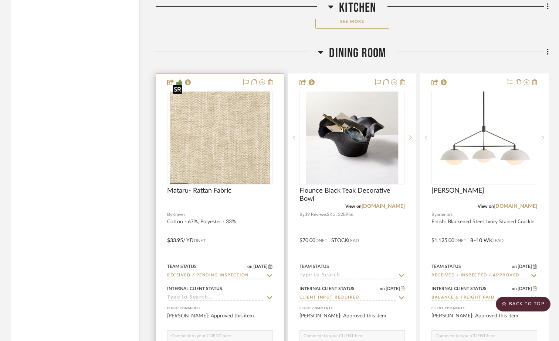
click at [259, 127] on img "0" at bounding box center [220, 138] width 100 height 92
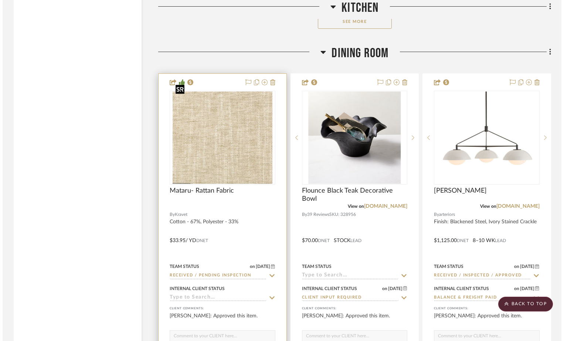
scroll to position [0, 0]
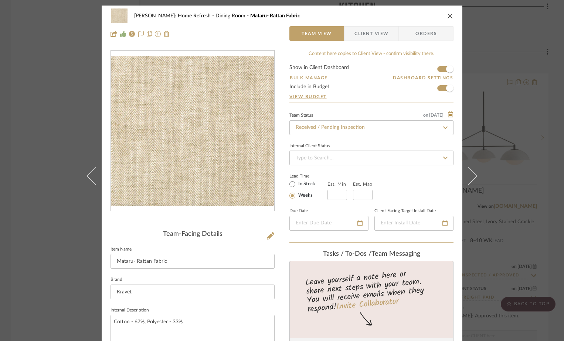
click at [440, 126] on fa-icon at bounding box center [445, 127] width 11 height 9
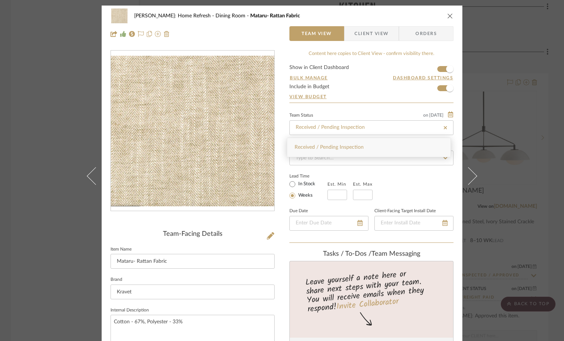
click at [445, 127] on icon at bounding box center [445, 127] width 7 height 5
type input "10/9/2025"
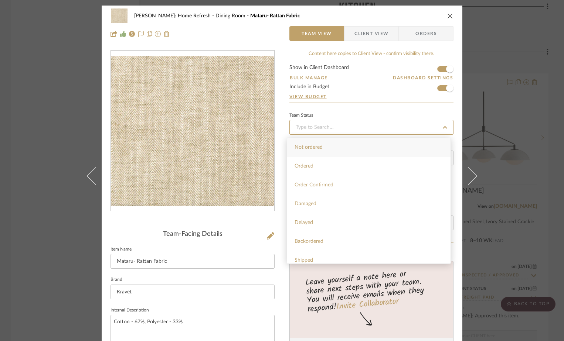
type input "10/9/2025"
click at [350, 144] on div "Not ordered" at bounding box center [368, 147] width 163 height 19
type input "10/9/2025"
type input "Not ordered"
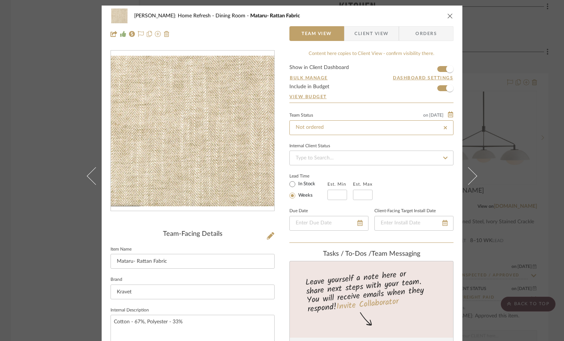
type input "Not ordered"
click at [342, 158] on input at bounding box center [371, 158] width 164 height 15
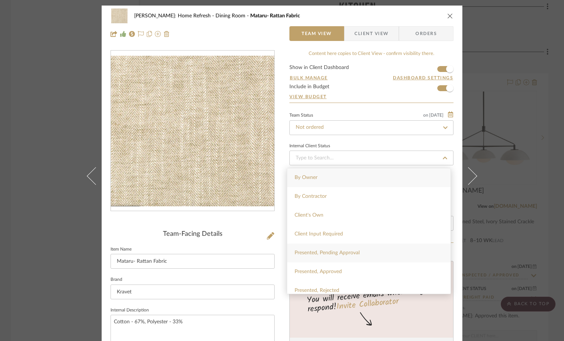
click at [345, 251] on span "Presented, Pending Approval" at bounding box center [327, 253] width 65 height 5
type input "10/9/2025"
type input "Presented, Pending Approval"
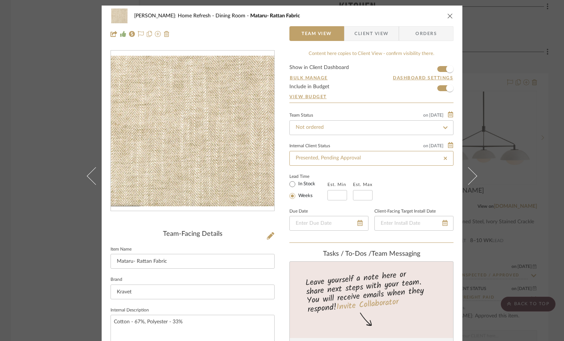
type input "10/9/2025"
type input "Presented, Pending Approval"
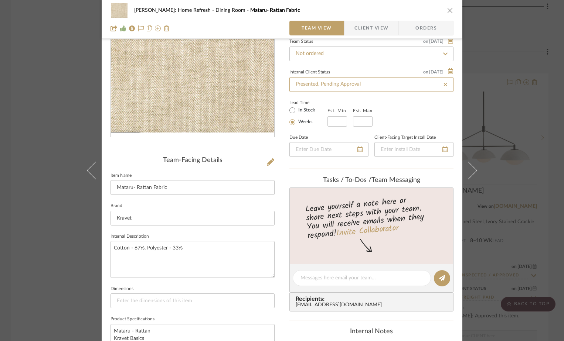
scroll to position [111, 0]
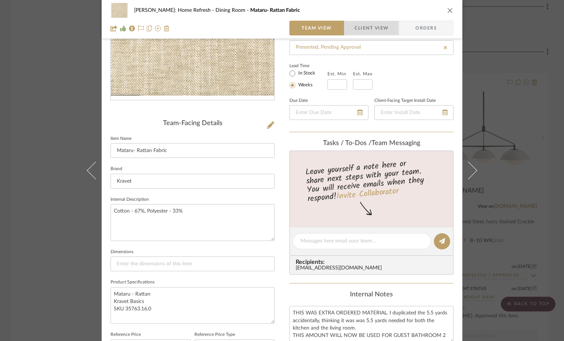
click at [356, 30] on span "Client View" at bounding box center [371, 28] width 34 height 15
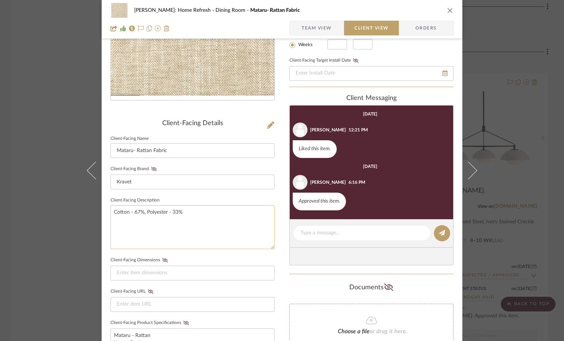
click at [111, 212] on textarea "Cotton - 67%, Polyester - 33%" at bounding box center [192, 227] width 164 height 44
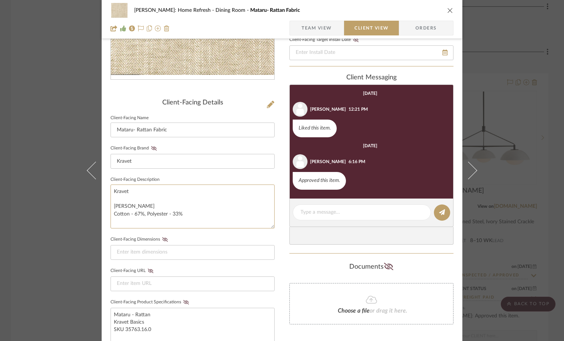
scroll to position [242, 0]
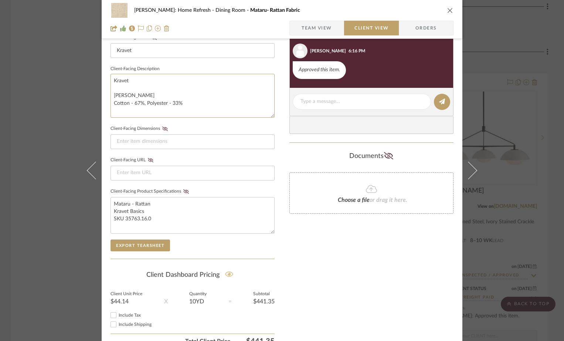
type textarea "Kravet Maturu Cotton - 67%, Polyester - 33%"
click at [228, 276] on icon at bounding box center [229, 274] width 8 height 7
type textarea "Cotton - 67%, Polyester - 33%"
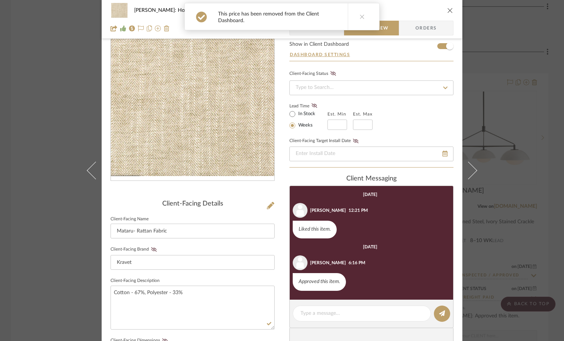
scroll to position [0, 0]
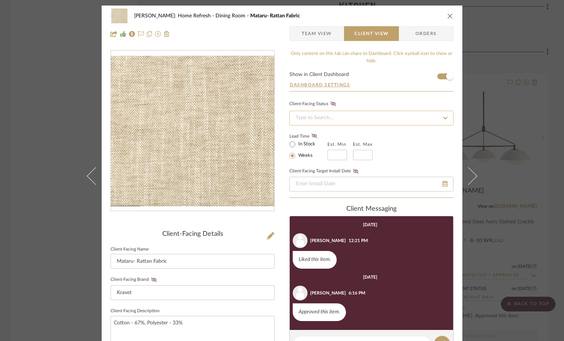
click at [317, 116] on input at bounding box center [371, 118] width 164 height 15
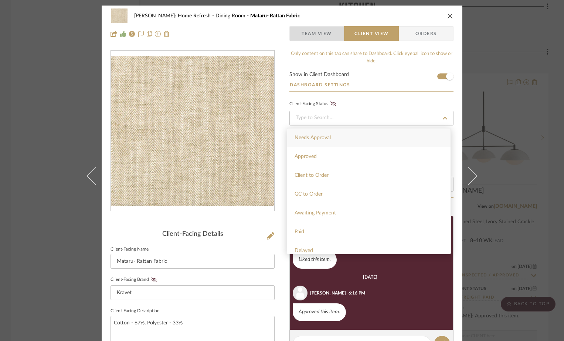
click at [315, 33] on span "Team View" at bounding box center [317, 33] width 30 height 15
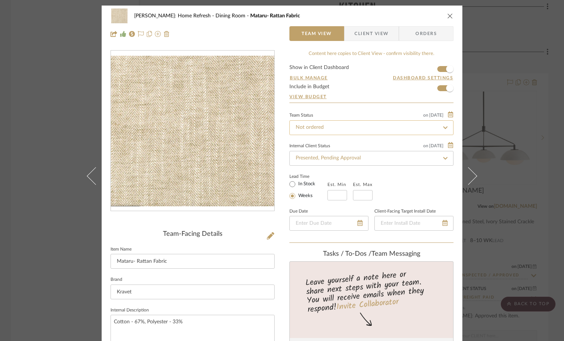
click at [337, 129] on input "Not ordered" at bounding box center [371, 127] width 164 height 15
click at [337, 129] on input "need quote" at bounding box center [371, 127] width 164 height 15
type input "need quote"
click at [440, 127] on fa-icon at bounding box center [445, 127] width 11 height 9
click at [384, 128] on input at bounding box center [371, 127] width 164 height 15
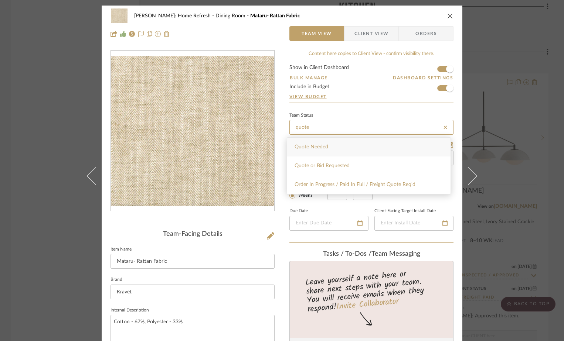
type input "quote"
click at [324, 147] on span "Quote Needed" at bounding box center [312, 146] width 34 height 5
type input "10/9/2025"
type input "Quote Needed"
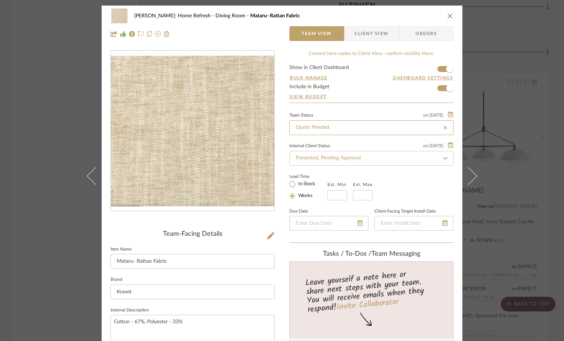
type input "Quote Needed"
click at [450, 18] on icon "close" at bounding box center [450, 16] width 6 height 6
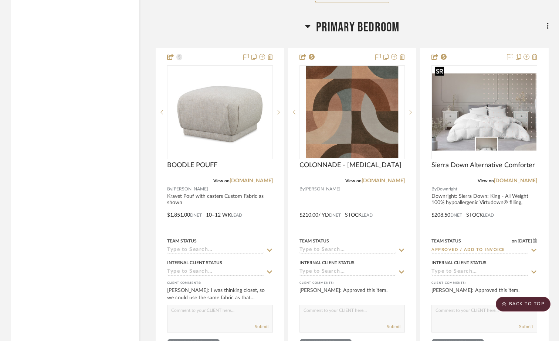
scroll to position [10873, 0]
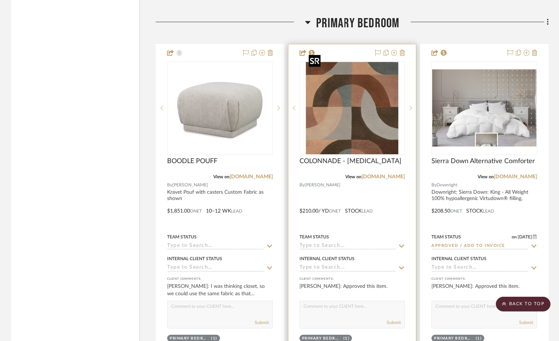
click at [378, 116] on img "0" at bounding box center [352, 108] width 92 height 92
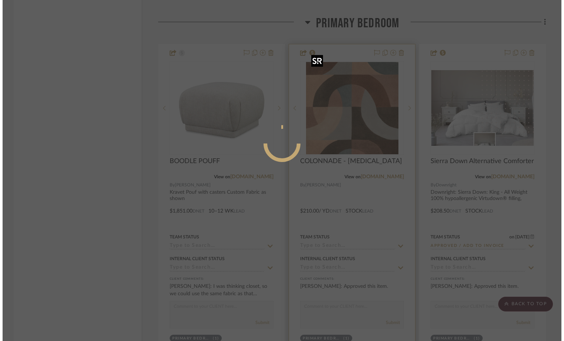
scroll to position [0, 0]
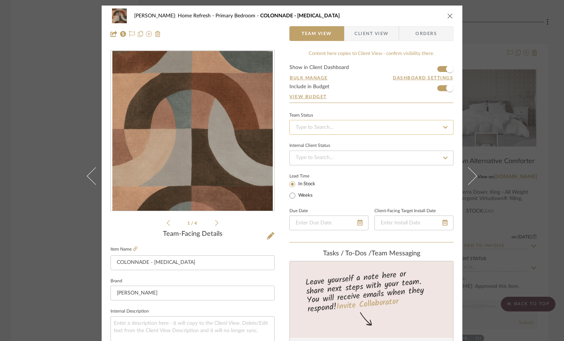
click at [339, 126] on input at bounding box center [371, 127] width 164 height 15
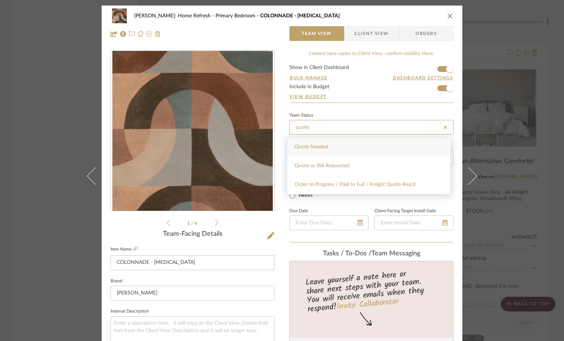
type input "quote"
click at [320, 144] on div "Quote Needed" at bounding box center [368, 147] width 163 height 19
type input "10/9/2025"
type input "Quote Needed"
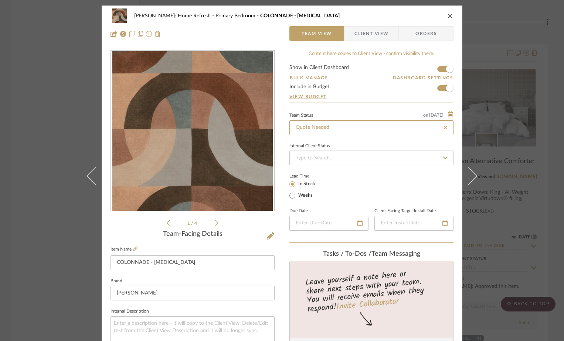
type input "10/9/2025"
type input "Quote Needed"
click at [315, 159] on input at bounding box center [371, 158] width 164 height 15
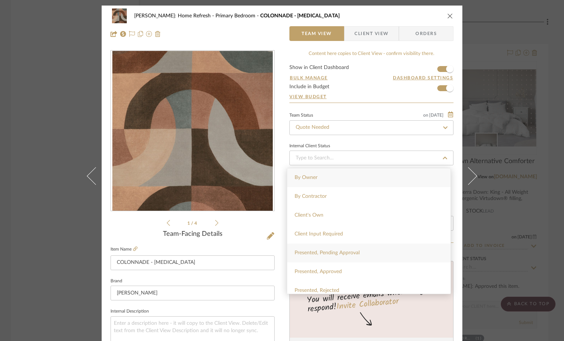
click at [329, 251] on span "Presented, Pending Approval" at bounding box center [327, 253] width 65 height 5
type input "10/9/2025"
type input "Presented, Pending Approval"
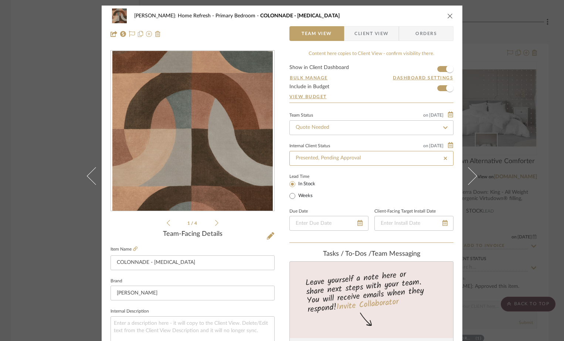
type input "10/9/2025"
type input "Presented, Pending Approval"
click at [216, 225] on div "1 / 4" at bounding box center [192, 138] width 164 height 177
click at [215, 225] on icon at bounding box center [216, 223] width 3 height 7
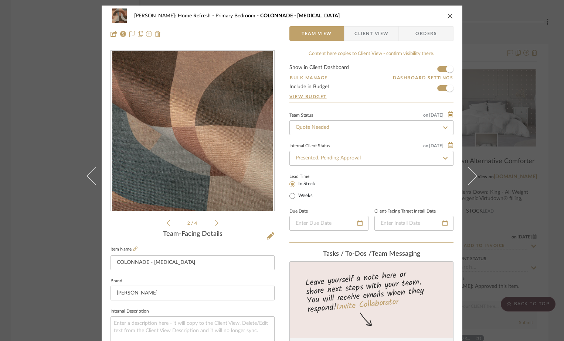
click at [215, 225] on icon at bounding box center [216, 223] width 3 height 7
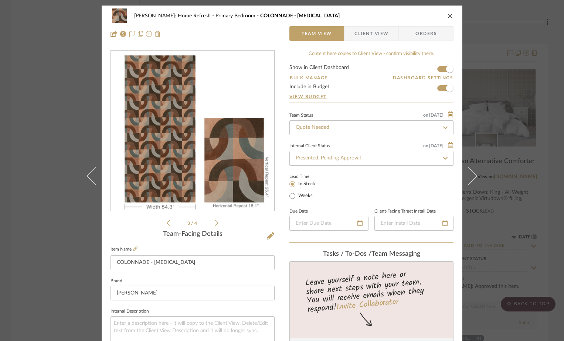
click at [215, 225] on icon at bounding box center [216, 223] width 3 height 7
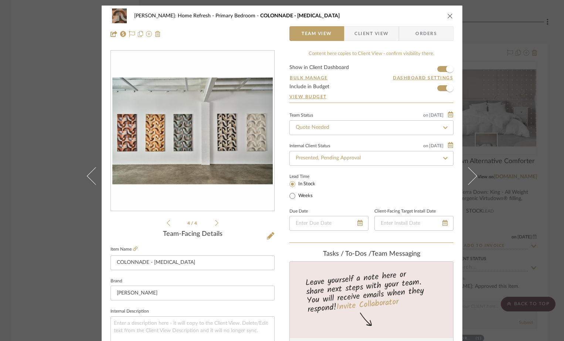
click at [447, 14] on icon "close" at bounding box center [450, 16] width 6 height 6
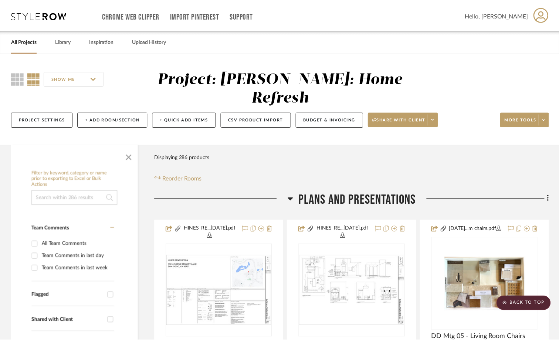
scroll to position [10873, 0]
